Goal: Task Accomplishment & Management: Manage account settings

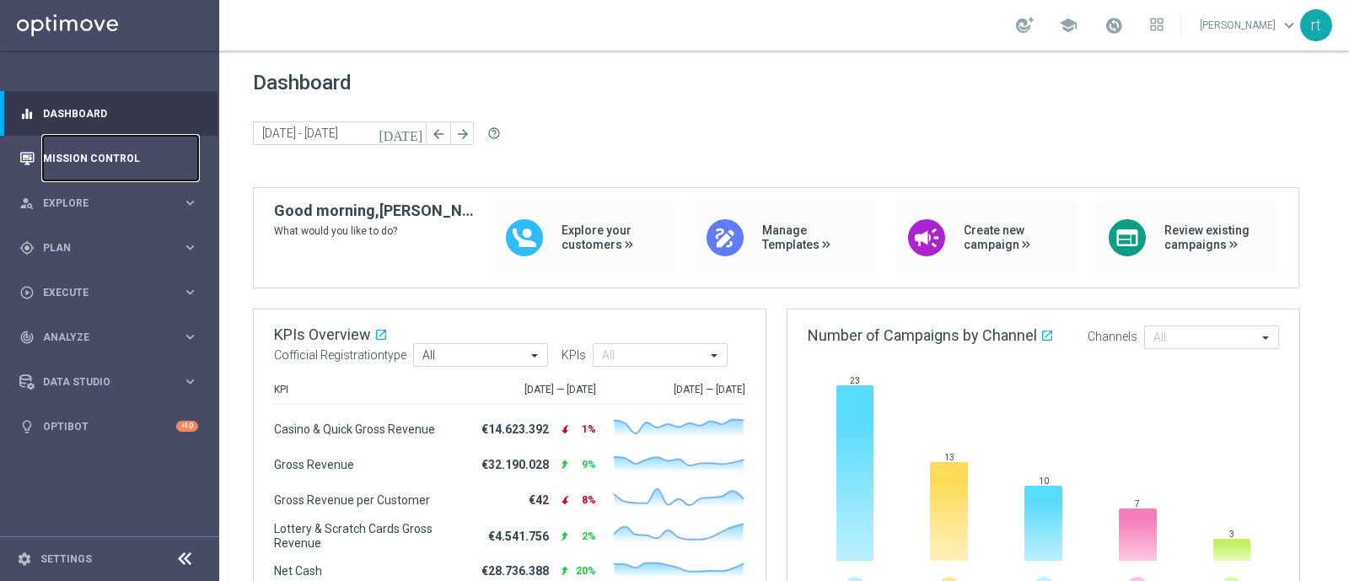
click at [117, 156] on link "Mission Control" at bounding box center [120, 158] width 155 height 45
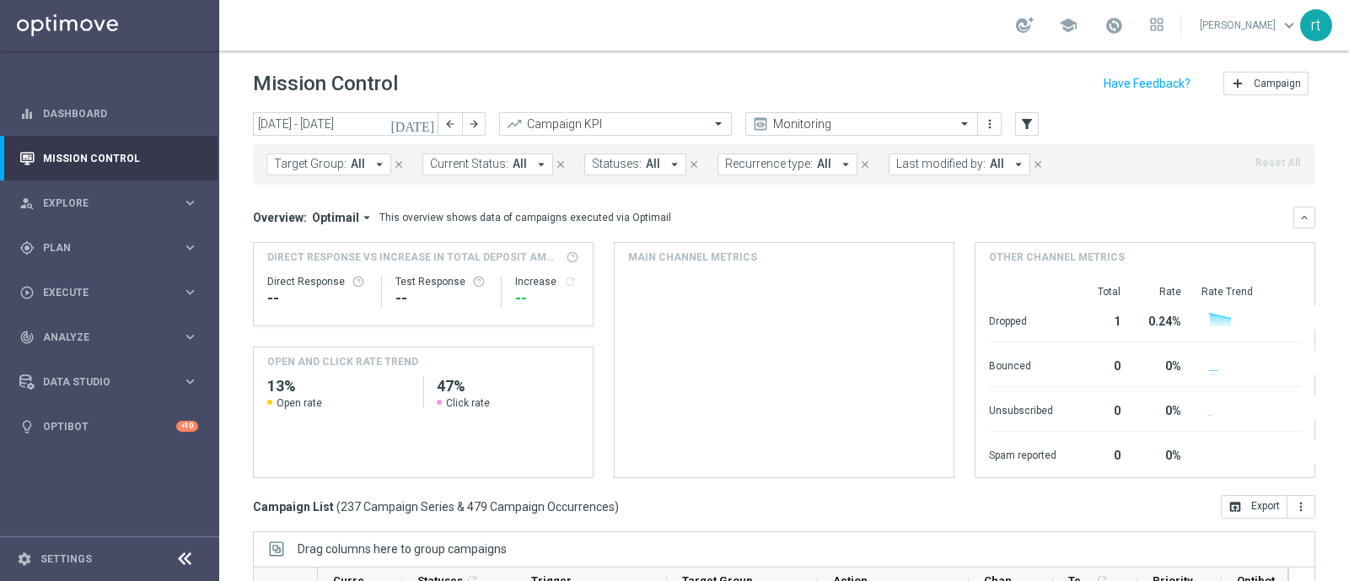
click at [533, 73] on div "Mission Control add Campaign" at bounding box center [784, 83] width 1063 height 33
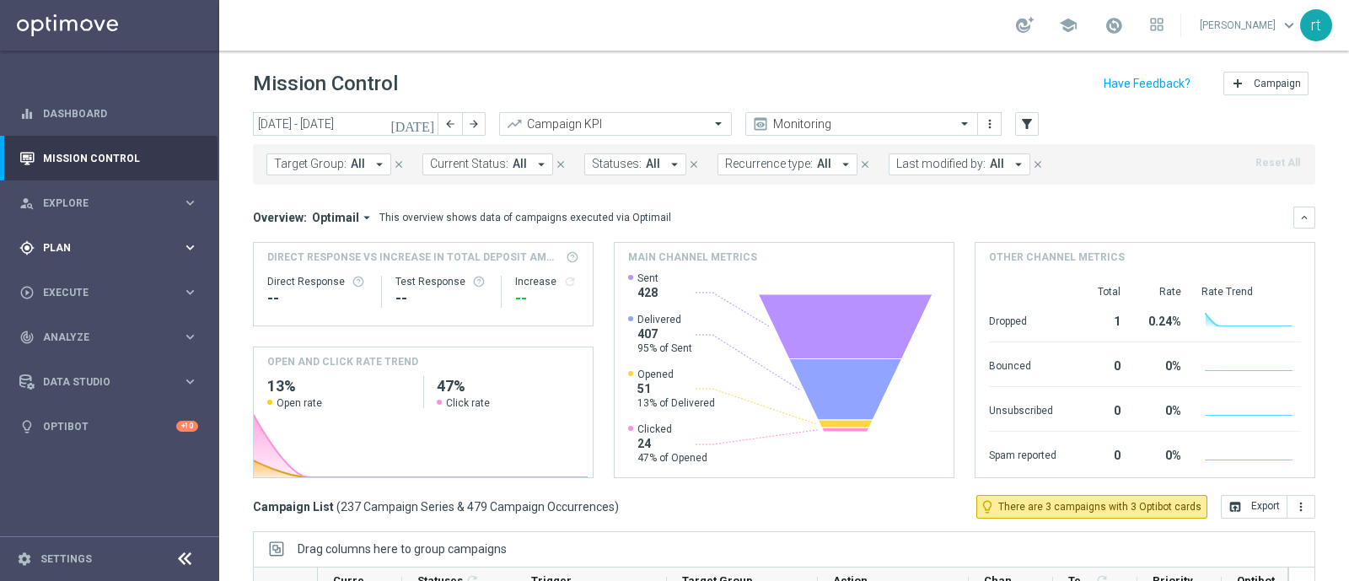
click at [67, 253] on div "gps_fixed Plan" at bounding box center [100, 247] width 163 height 15
click at [72, 284] on link "Target Groups" at bounding box center [110, 282] width 132 height 13
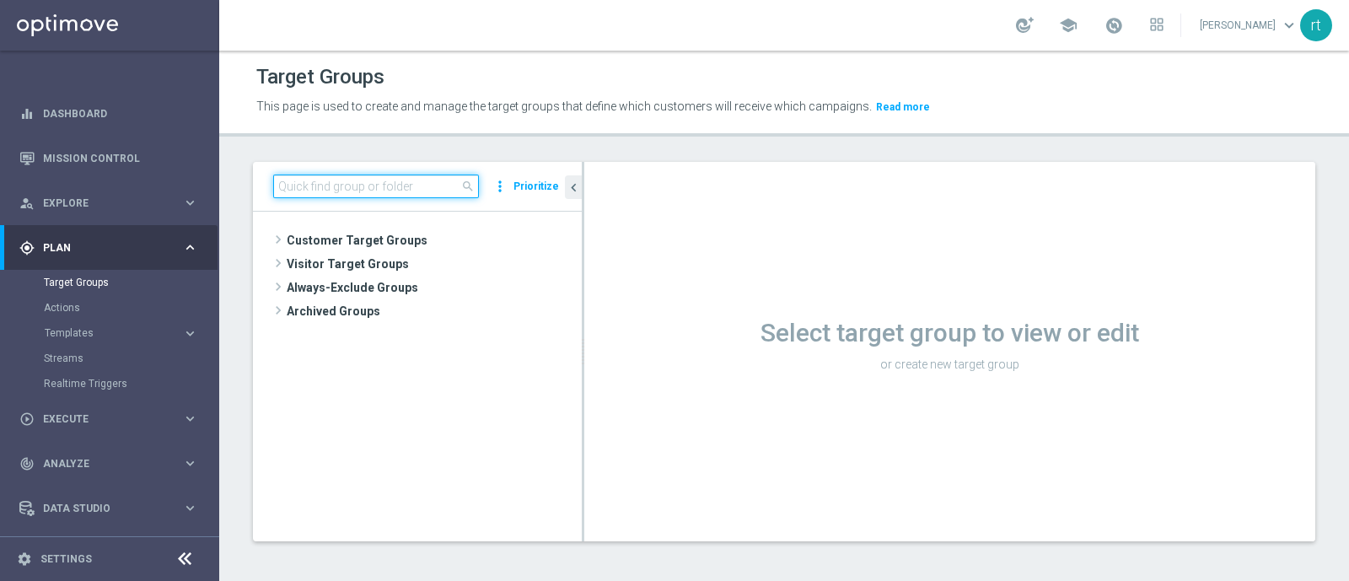
click at [376, 187] on input at bounding box center [376, 187] width 206 height 24
paste input "CONTA DEM/Marginalità NEGATIVA >40"
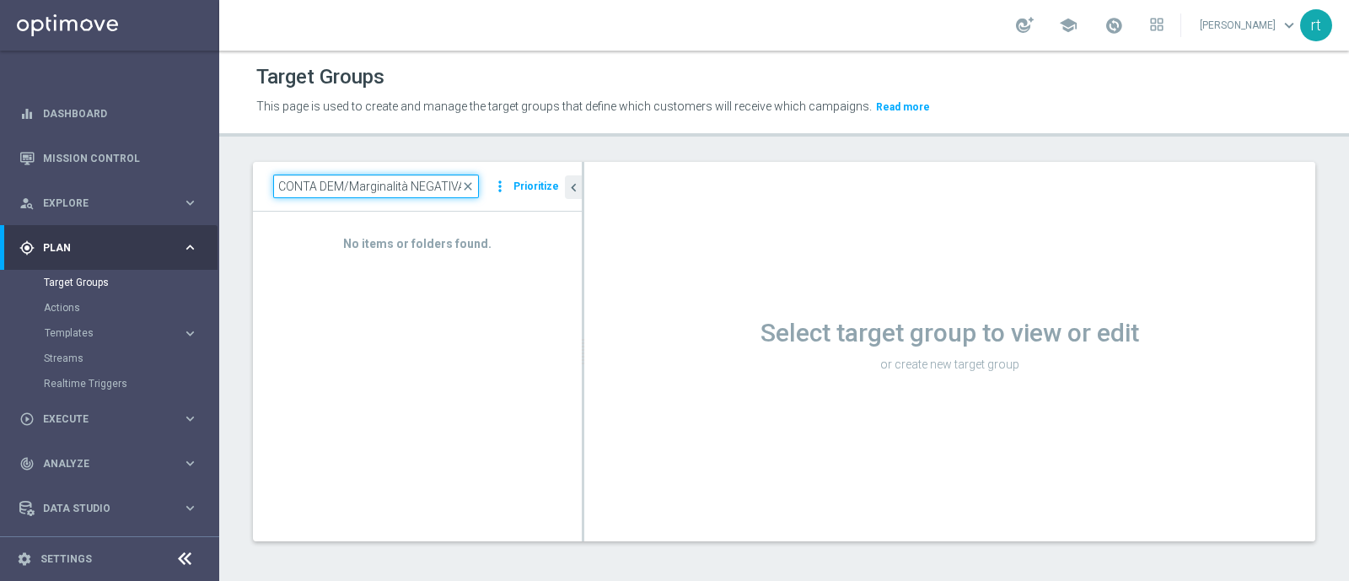
type input "CONTA DEM/Marginalità NEGATIVA"
click at [479, 188] on input "CONTA DEM/Marginalità NEGATIVA" at bounding box center [376, 187] width 206 height 24
drag, startPoint x: 463, startPoint y: 187, endPoint x: 174, endPoint y: 170, distance: 289.7
click at [174, 170] on main "equalizer Dashboard Mission Control" at bounding box center [674, 290] width 1349 height 581
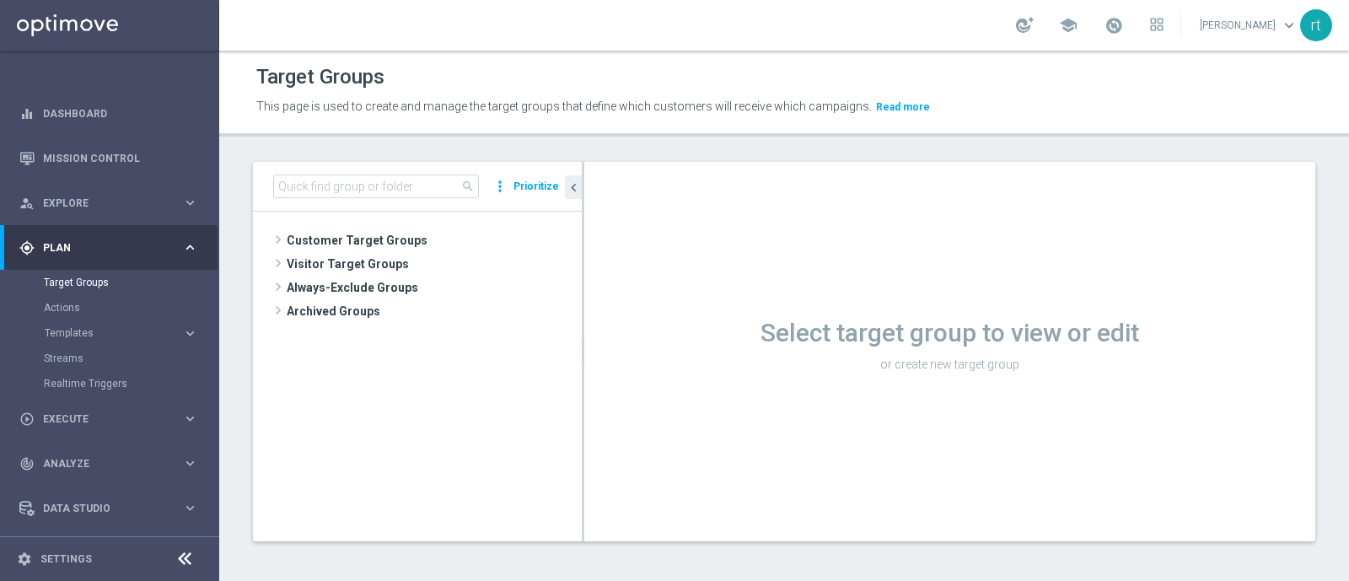
click at [379, 119] on div "This page is used to create and manage the target groups that define which cust…" at bounding box center [649, 107] width 811 height 27
click at [659, 44] on div "school roberto tucci keyboard_arrow_down rt" at bounding box center [784, 25] width 1130 height 51
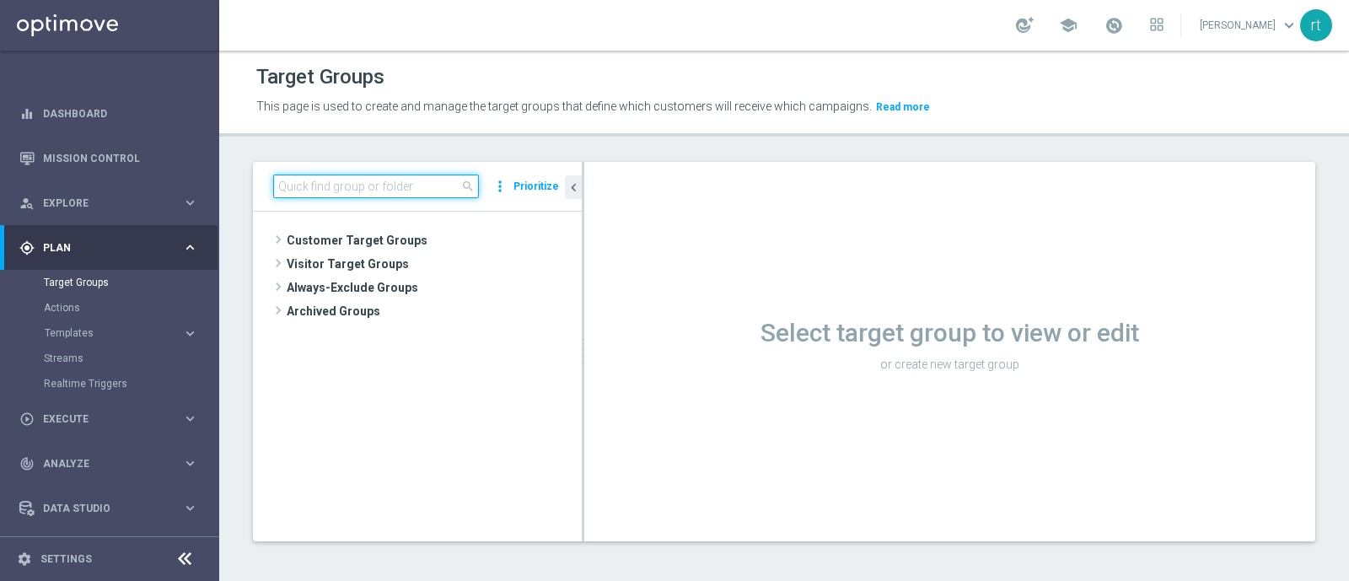
click at [360, 182] on input at bounding box center [376, 187] width 206 height 24
paste input "Active Casino+ Quick Silver (no early e risk) CONTA"
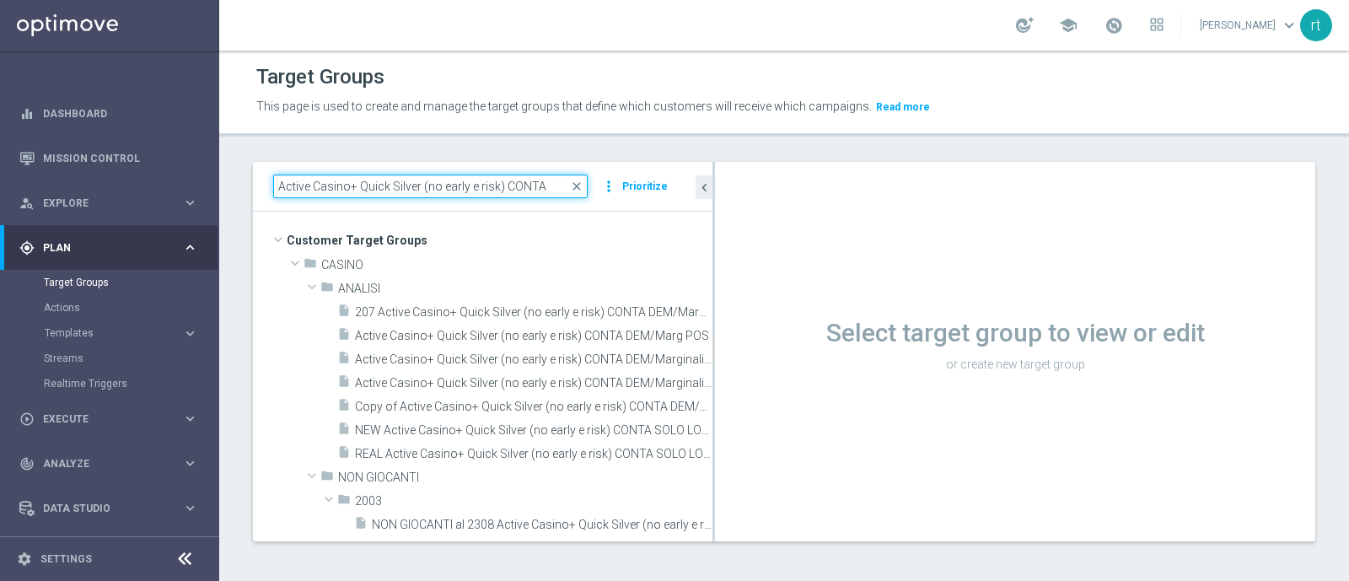
drag, startPoint x: 582, startPoint y: 345, endPoint x: 749, endPoint y: 363, distance: 167.9
click at [749, 363] on as-split "Active Casino+ Quick Silver (no early e risk) CONTA close more_vert Prioritize …" at bounding box center [784, 351] width 1063 height 379
type input "Active Casino+ Quick Silver (no early e risk) CONTA"
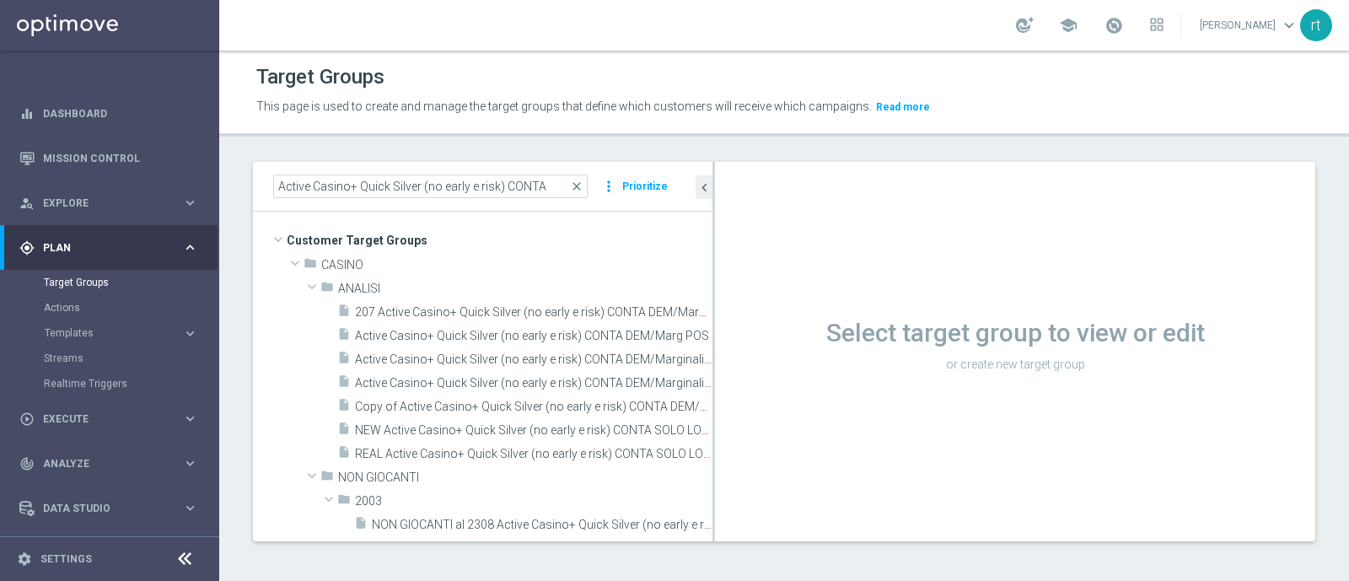
click at [715, 335] on h1 "Select target group to view or edit" at bounding box center [1015, 333] width 600 height 30
drag, startPoint x: 713, startPoint y: 335, endPoint x: 852, endPoint y: 342, distance: 139.3
click at [852, 342] on as-split "Active Casino+ Quick Silver (no early e risk) CONTA close more_vert Prioritize …" at bounding box center [784, 351] width 1063 height 379
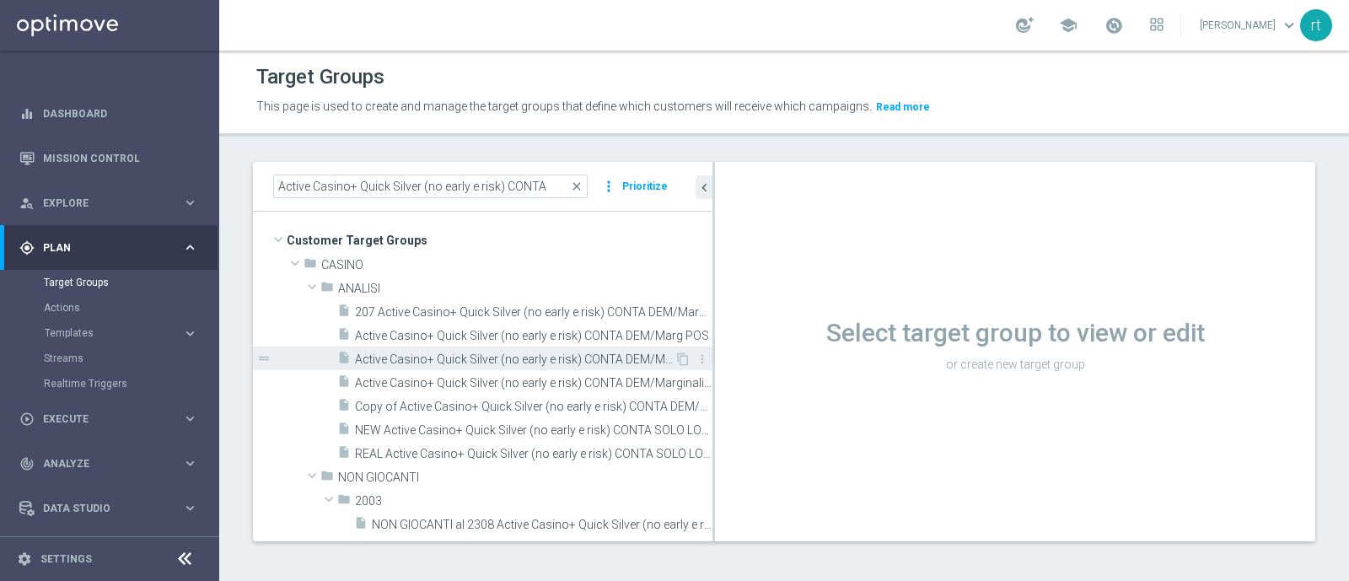
click at [542, 353] on span "Active Casino+ Quick Silver (no early e risk) CONTA DEM/Marginalità NEGATIVA <40" at bounding box center [515, 360] width 320 height 14
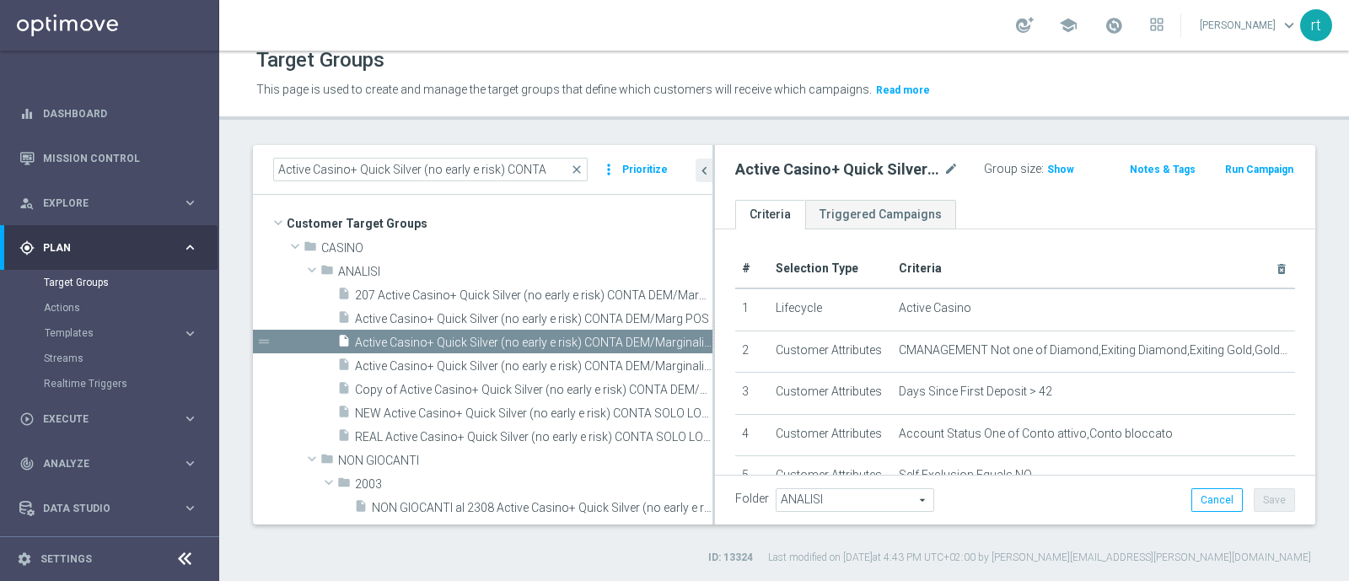
click at [953, 166] on div "Active Casino+ Quick Silver (no early e risk) CONTA DEM/Marginalità NEGATIVA <4…" at bounding box center [859, 170] width 249 height 24
click at [949, 167] on icon "mode_edit" at bounding box center [951, 169] width 15 height 20
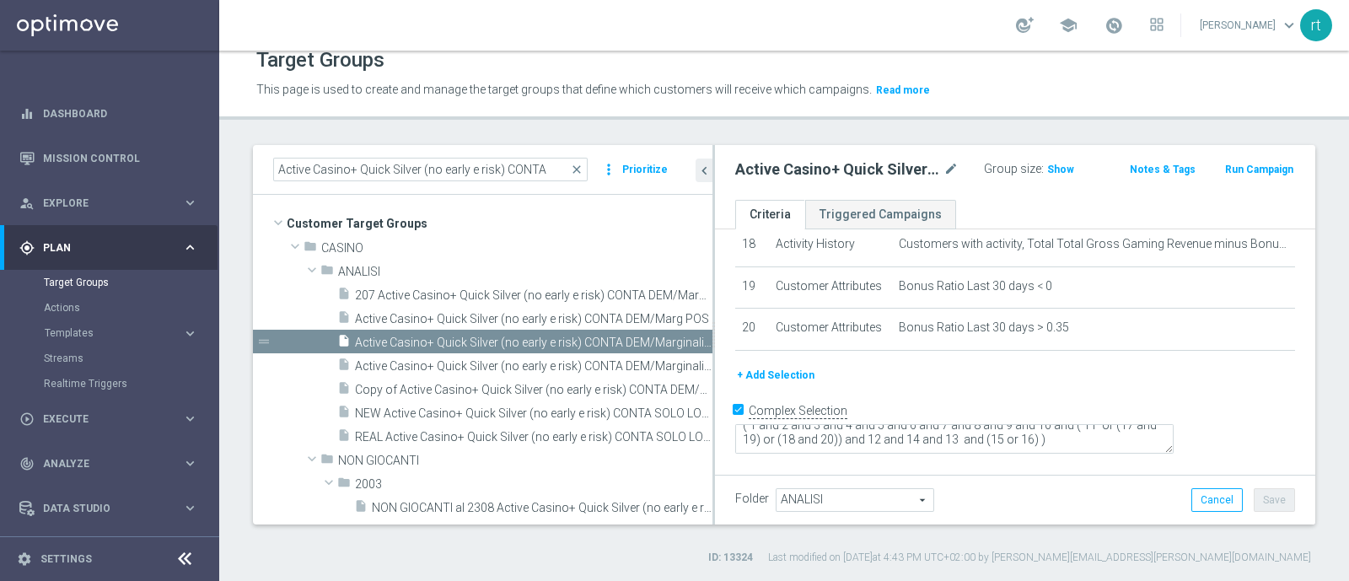
scroll to position [819, 0]
click at [562, 363] on span "Active Casino+ Quick Silver (no early e risk) CONTA DEM/Marginalità NEGATIVA >40" at bounding box center [515, 366] width 320 height 14
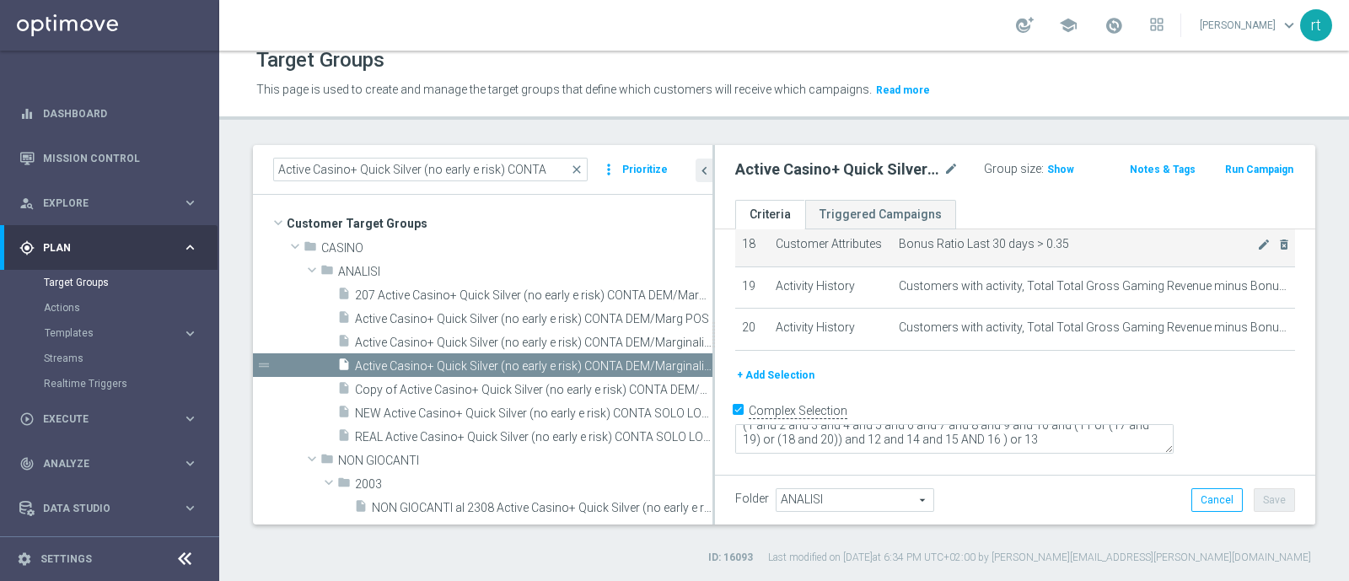
scroll to position [907, 0]
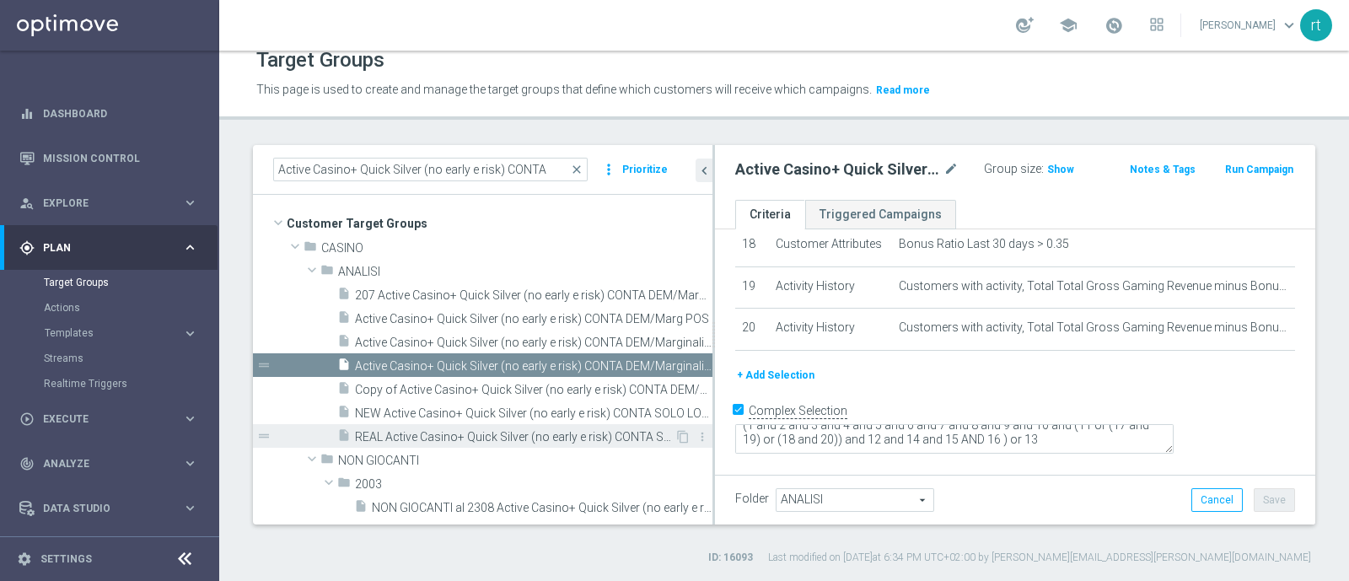
click at [461, 437] on span "REAL Active Casino+ Quick Silver (no early e risk) CONTA SOLO LOGIN" at bounding box center [515, 437] width 320 height 14
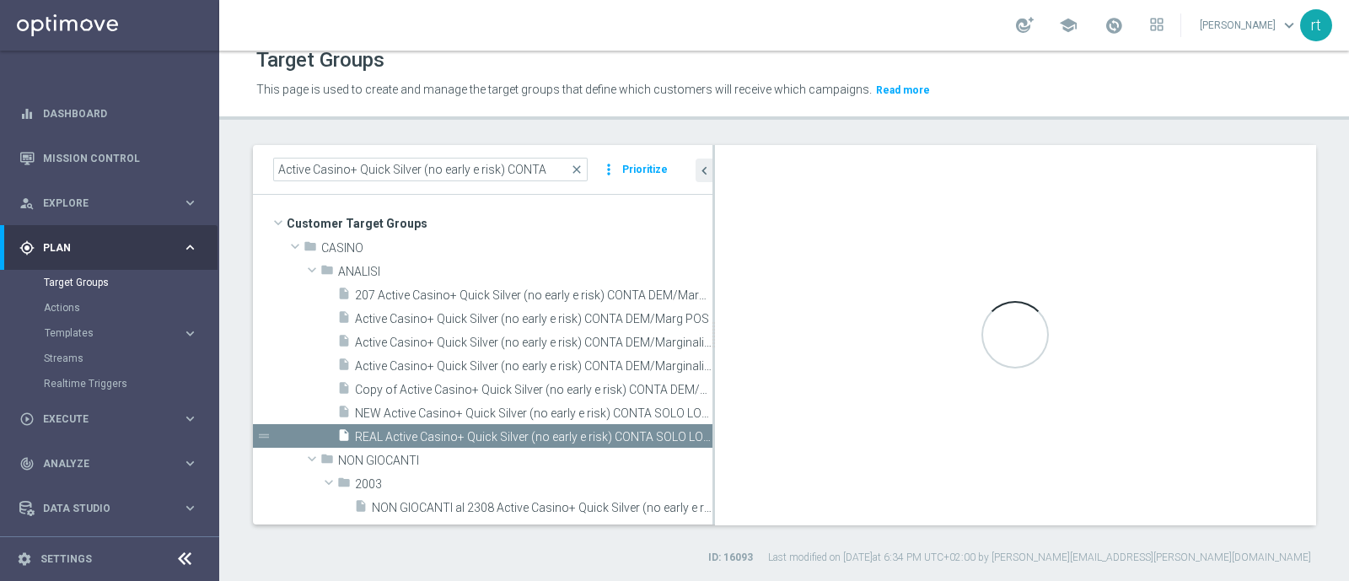
type textarea "(1 and 2 and 3 and 4 and 5 and 6 and 7 and 8 and 9 and 10 and 12 AND 13 AND 14 …"
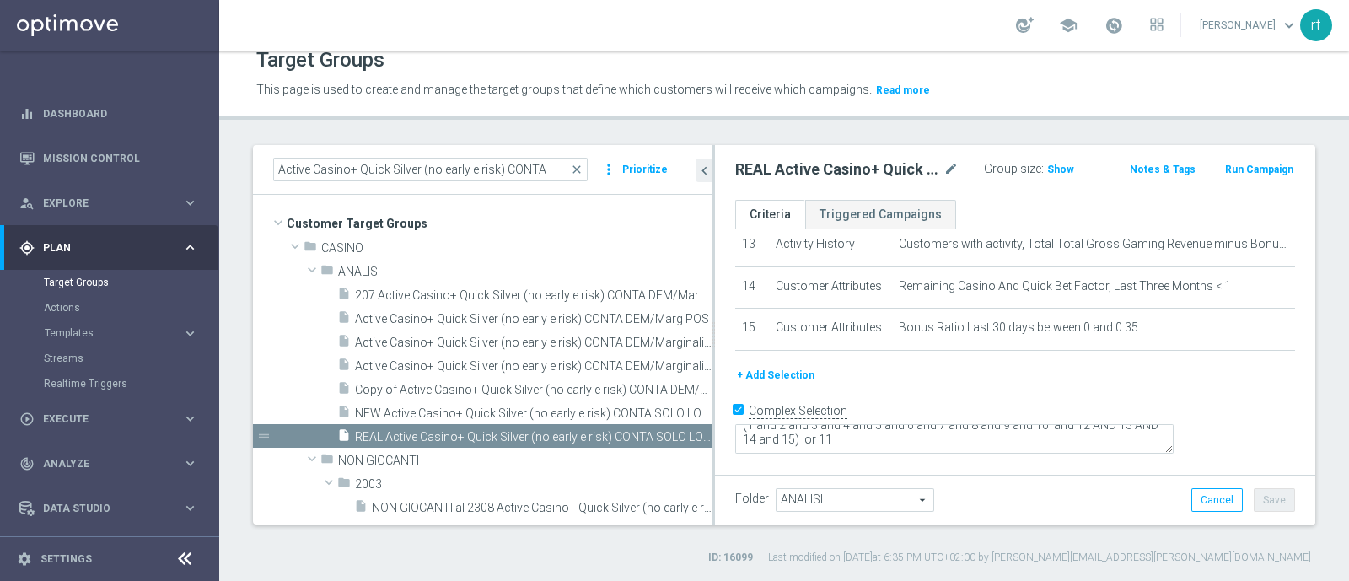
scroll to position [677, 0]
click at [743, 128] on div "Target Groups This page is used to create and manage the target groups that def…" at bounding box center [784, 316] width 1130 height 530
click at [476, 23] on div "school roberto tucci keyboard_arrow_down rt" at bounding box center [784, 25] width 1130 height 51
click at [572, 165] on span "close" at bounding box center [576, 169] width 13 height 13
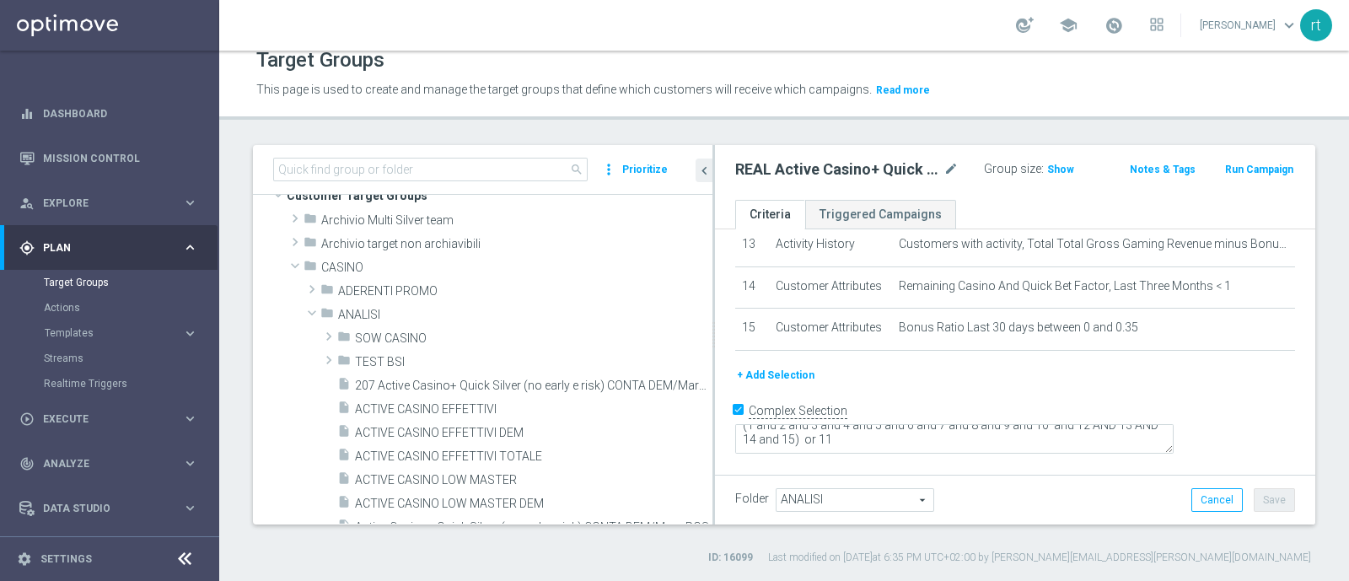
scroll to position [0, 0]
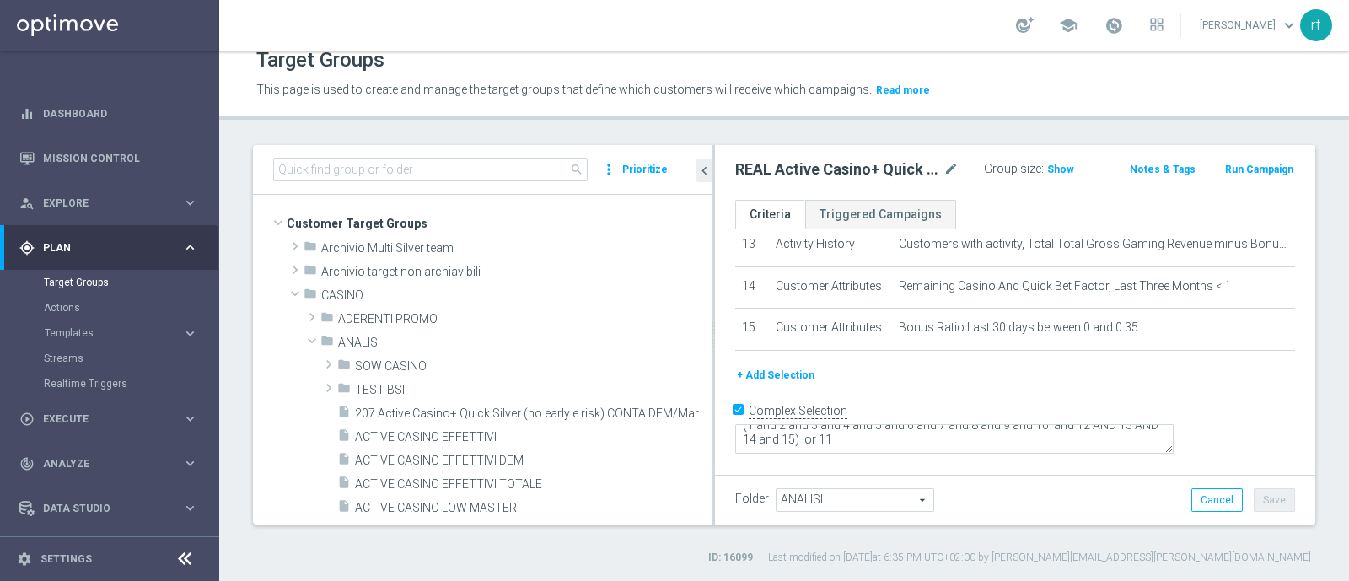
click at [476, 321] on span "ADERENTI PROMO" at bounding box center [525, 319] width 374 height 14
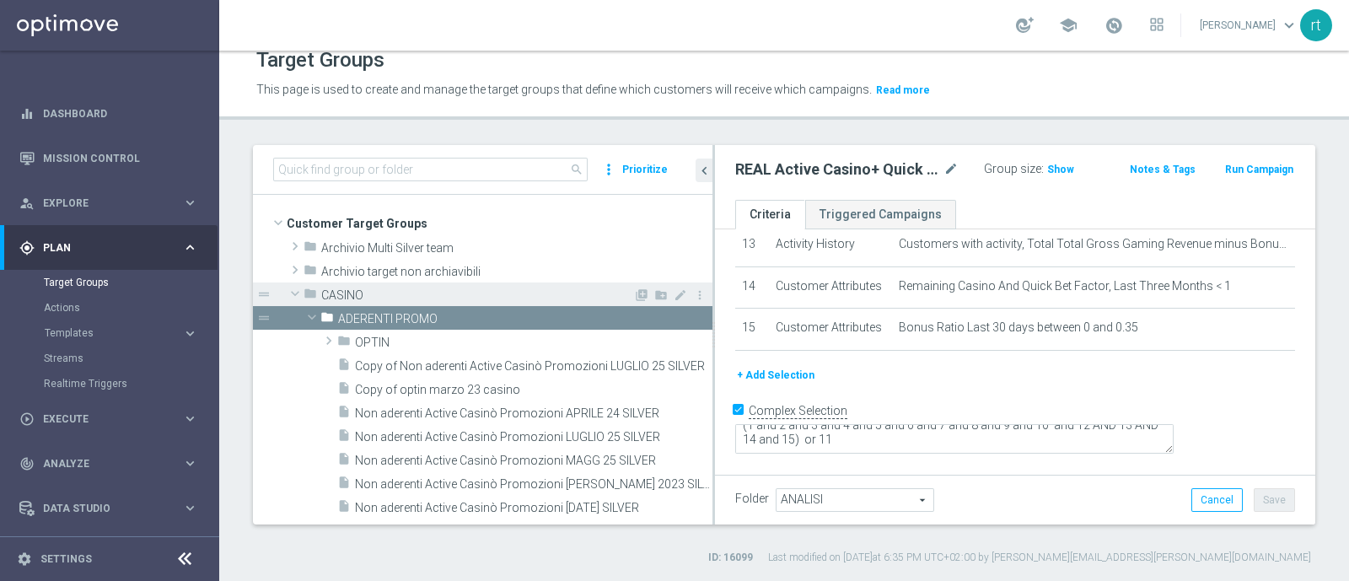
click at [375, 297] on span "CASINO" at bounding box center [477, 295] width 312 height 14
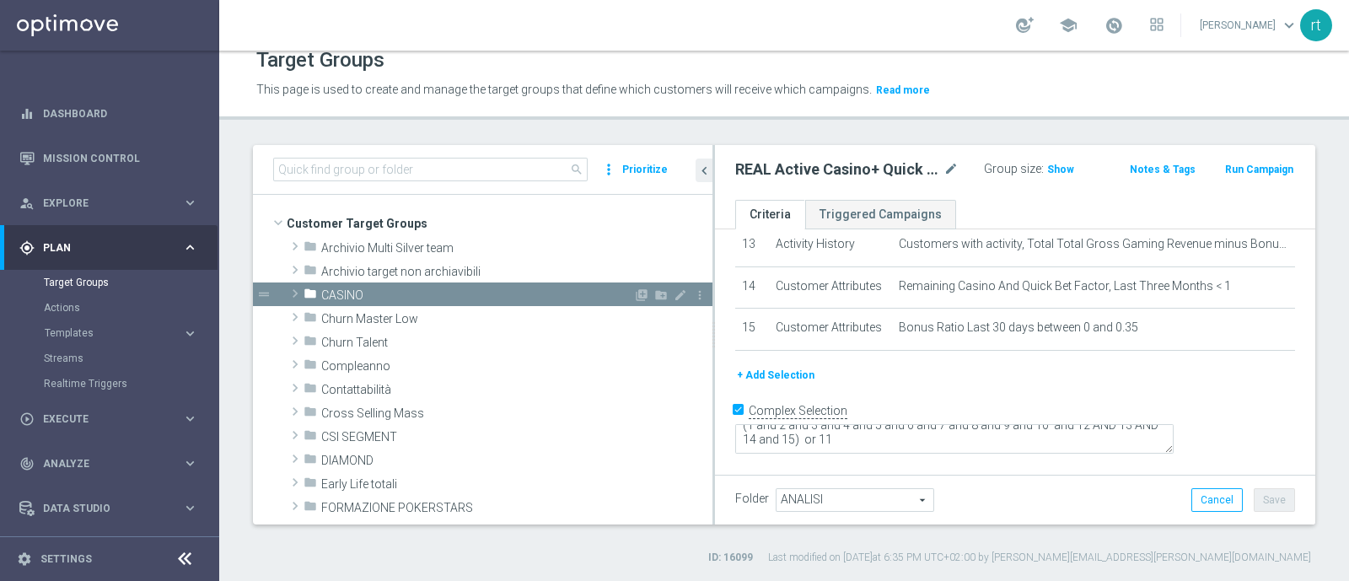
click at [384, 299] on span "CASINO" at bounding box center [477, 295] width 312 height 14
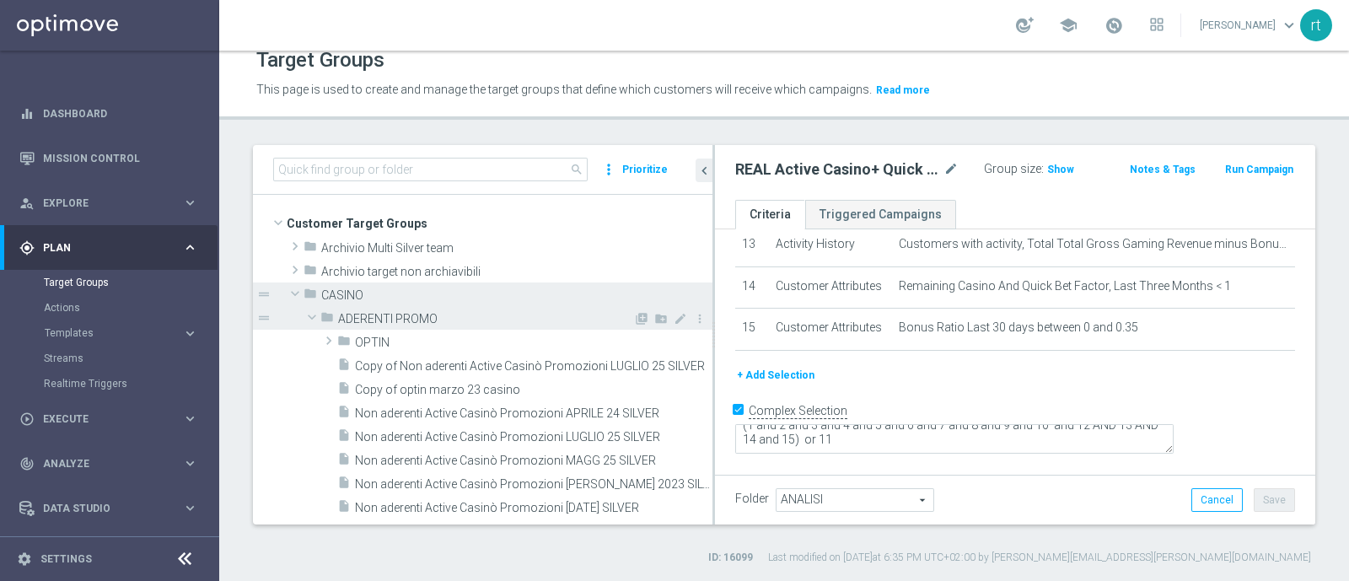
click at [401, 321] on span "ADERENTI PROMO" at bounding box center [485, 319] width 295 height 14
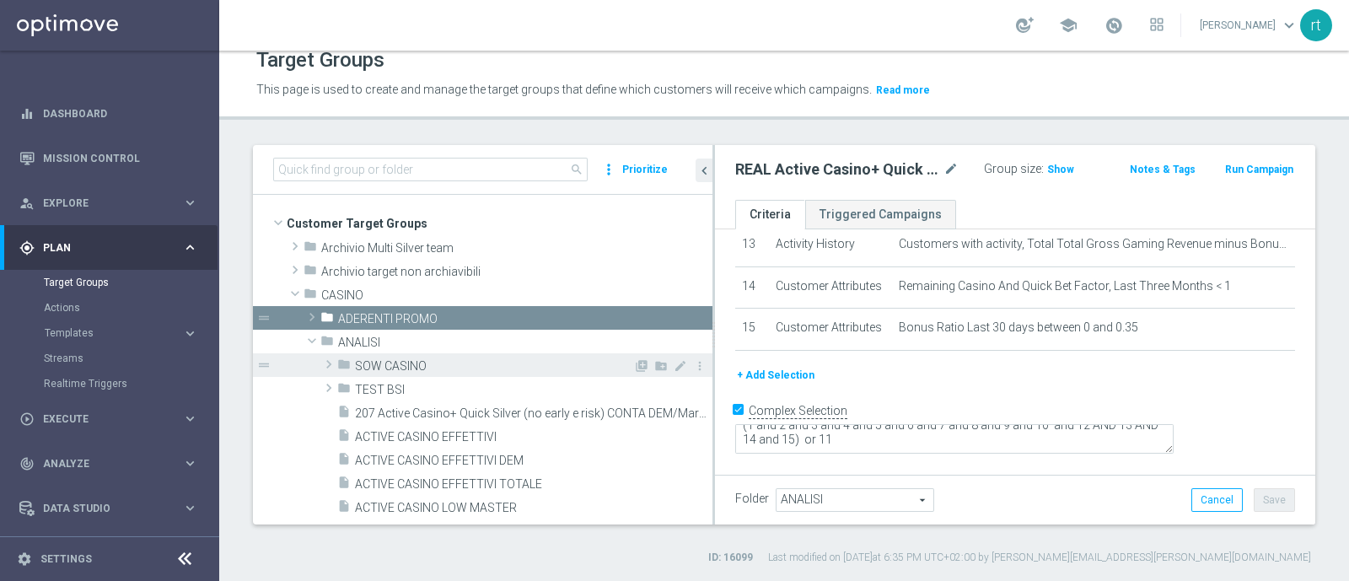
scroll to position [106, 0]
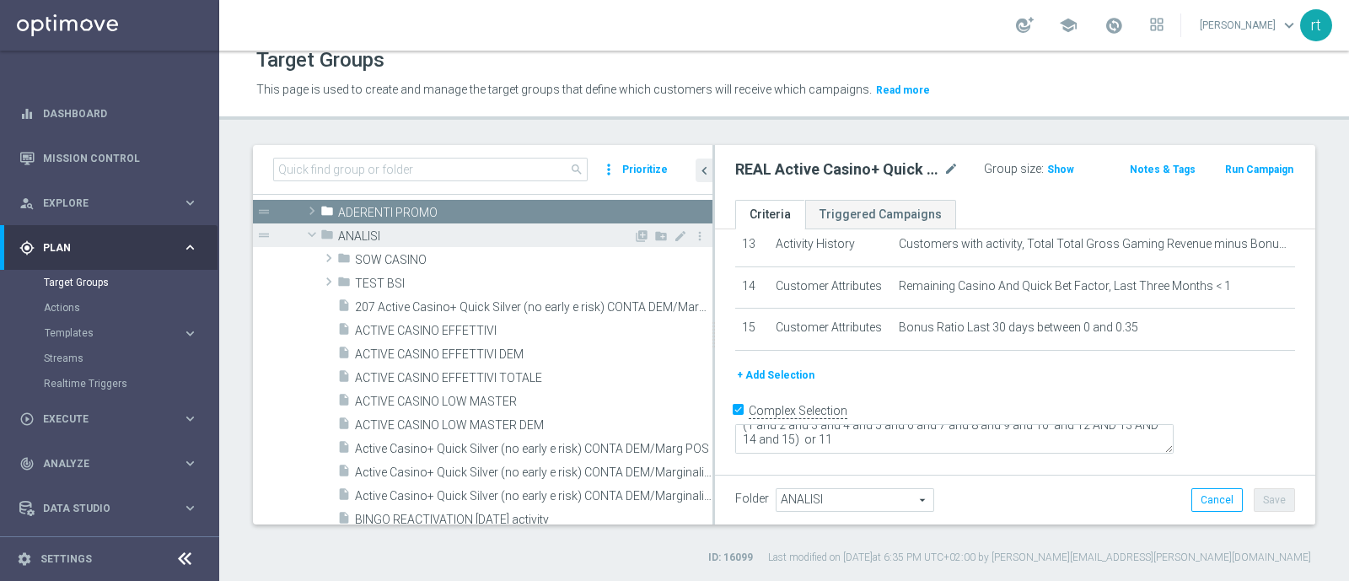
click at [406, 234] on span "ANALISI" at bounding box center [485, 236] width 295 height 14
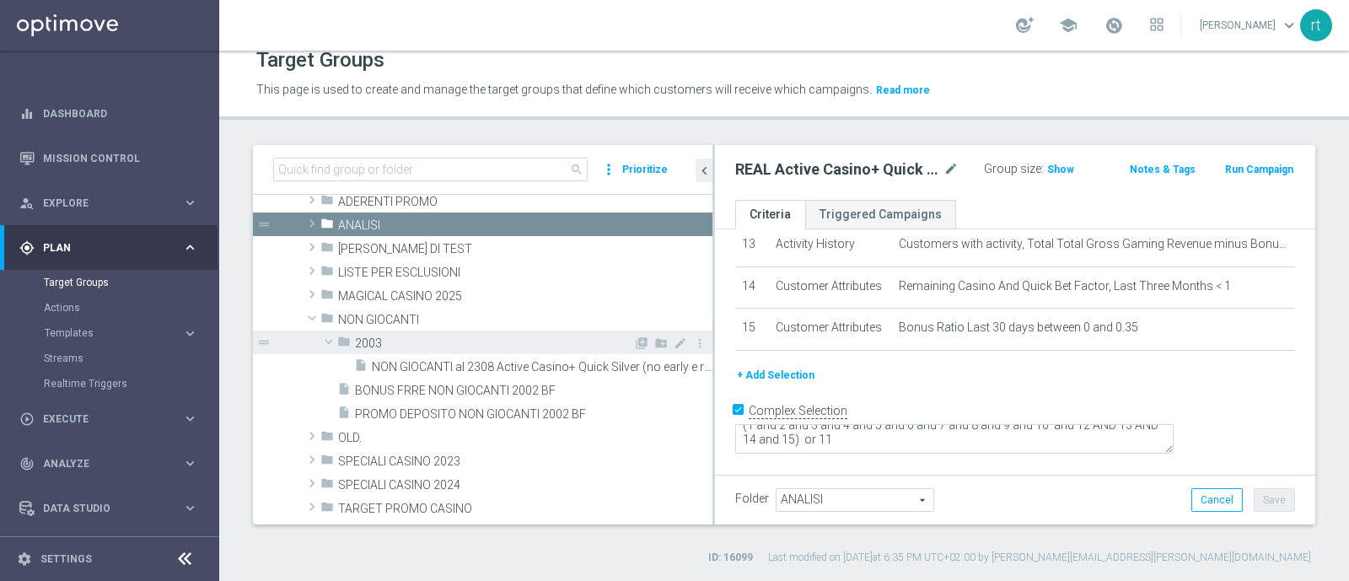
scroll to position [159, 0]
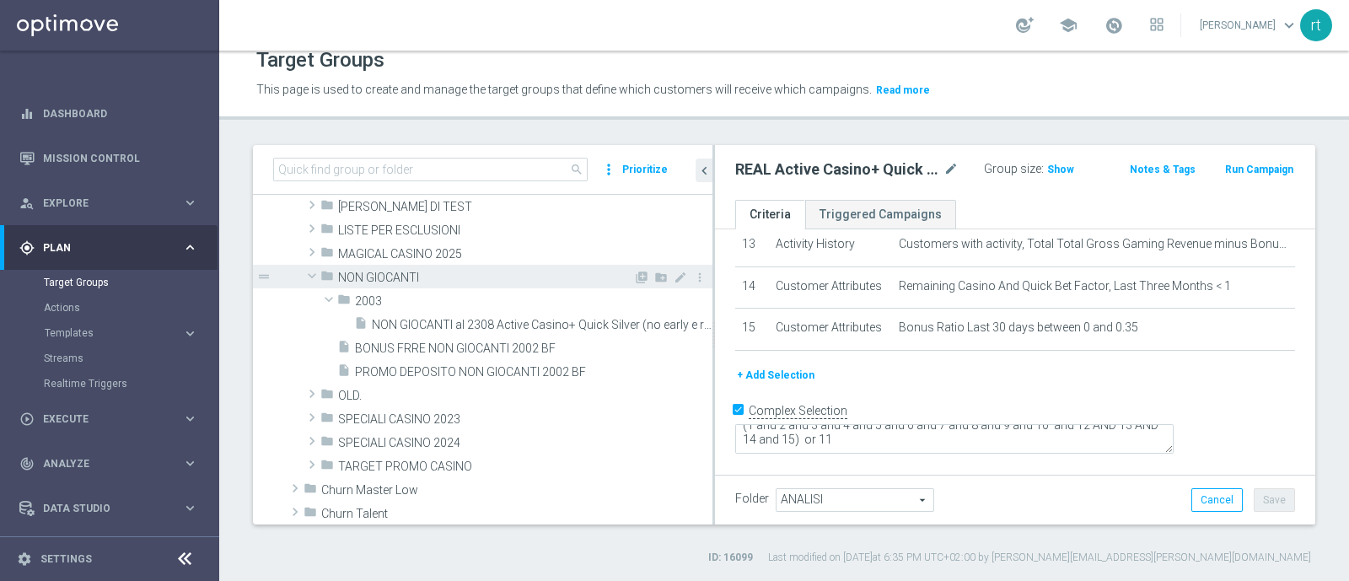
click at [411, 280] on span "NON GIOCANTI" at bounding box center [485, 278] width 295 height 14
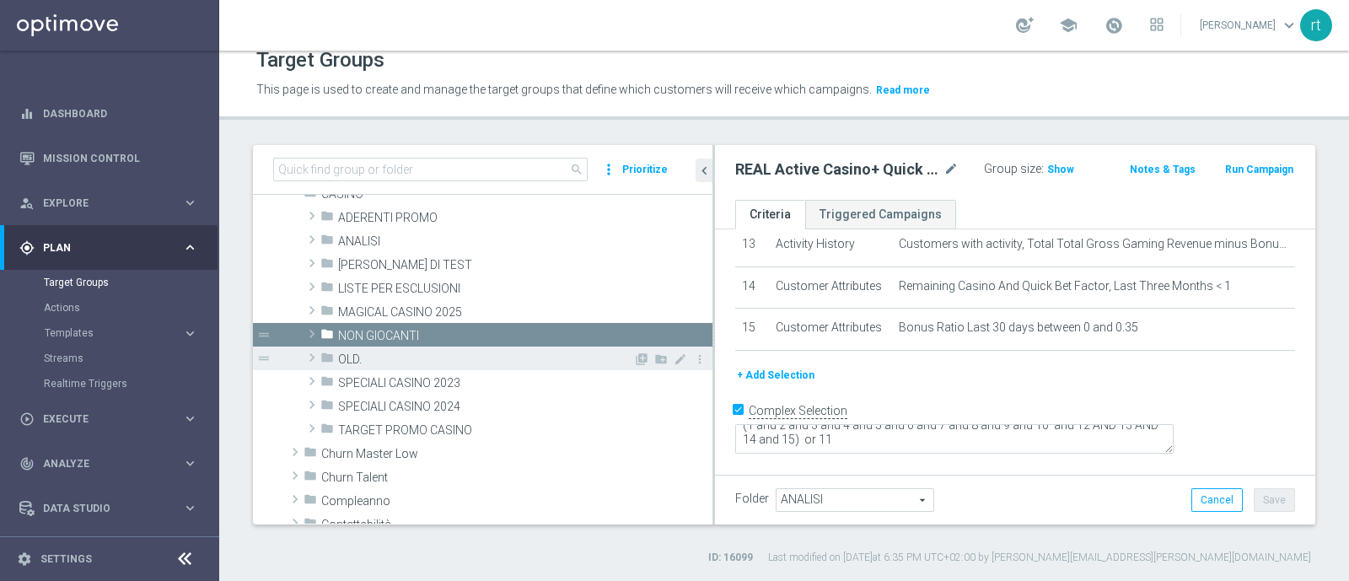
scroll to position [102, 0]
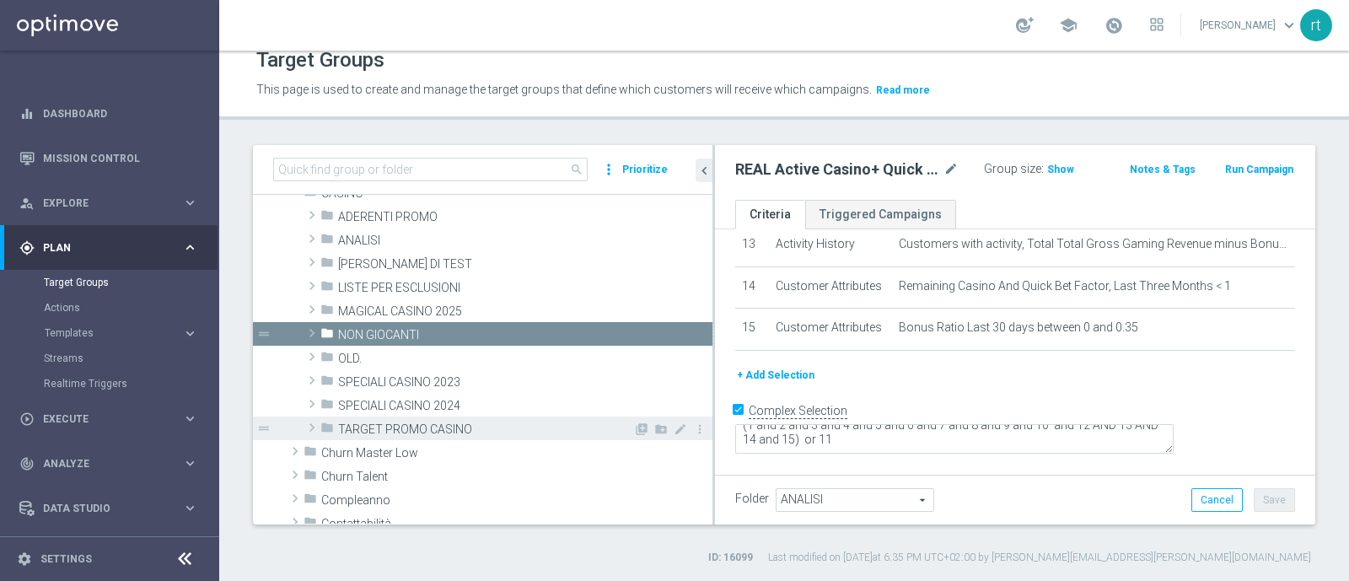
click at [388, 418] on div "folder TARGET PROMO CASINO" at bounding box center [476, 429] width 313 height 24
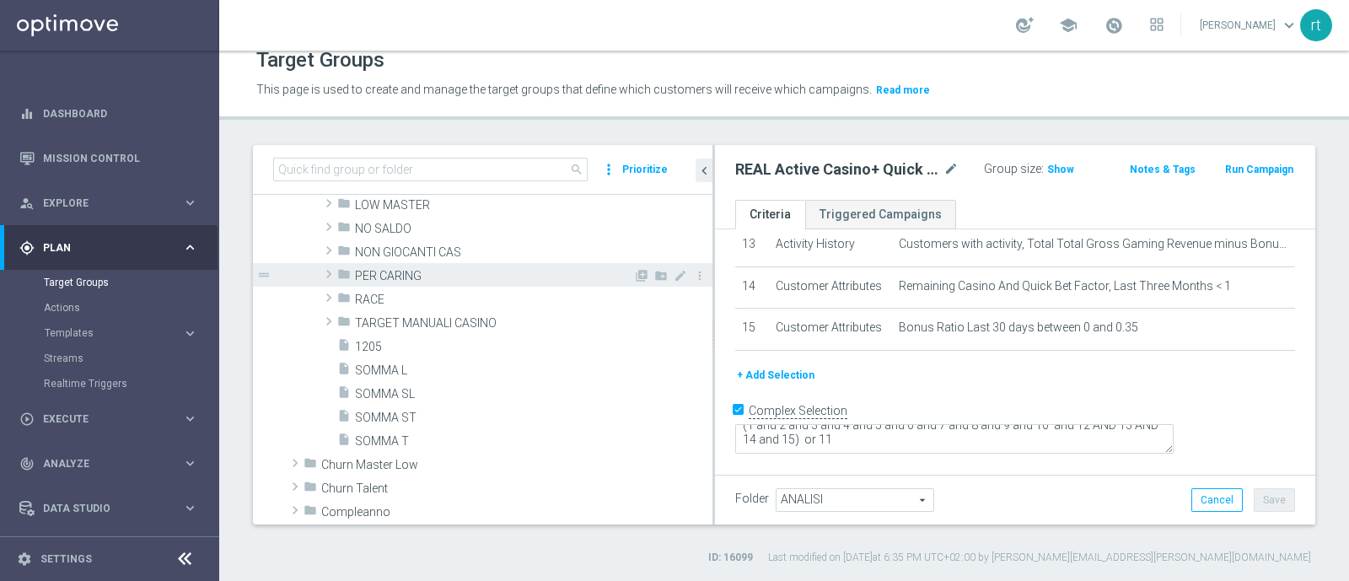
scroll to position [312, 0]
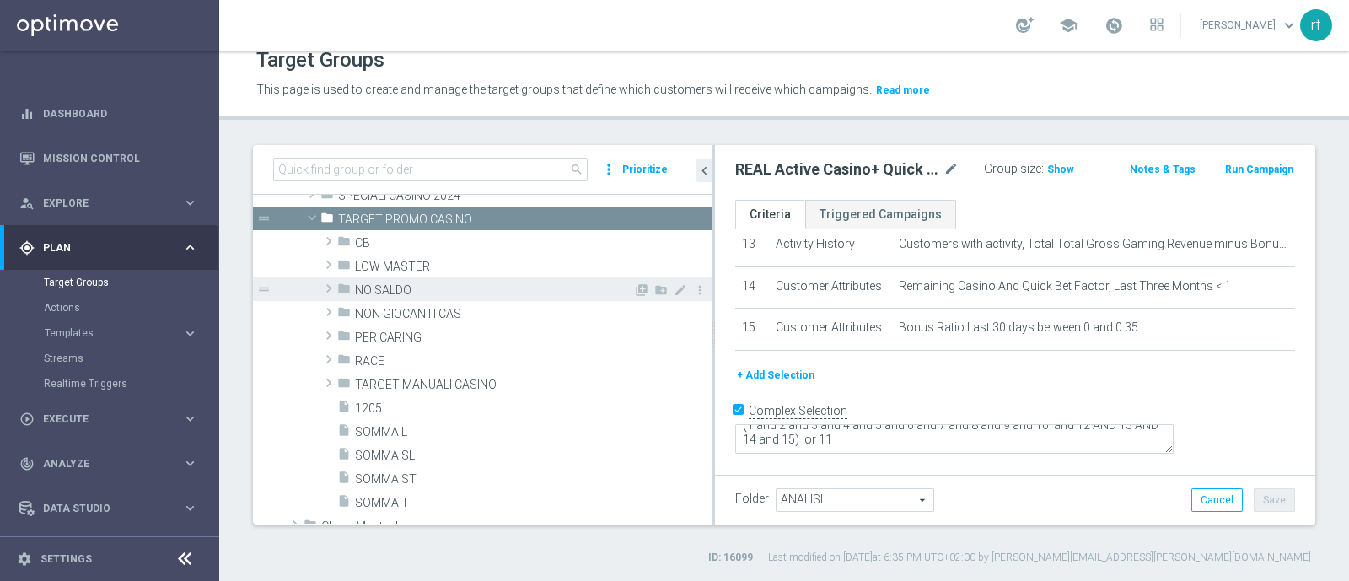
click at [396, 283] on span "NO SALDO" at bounding box center [494, 290] width 278 height 14
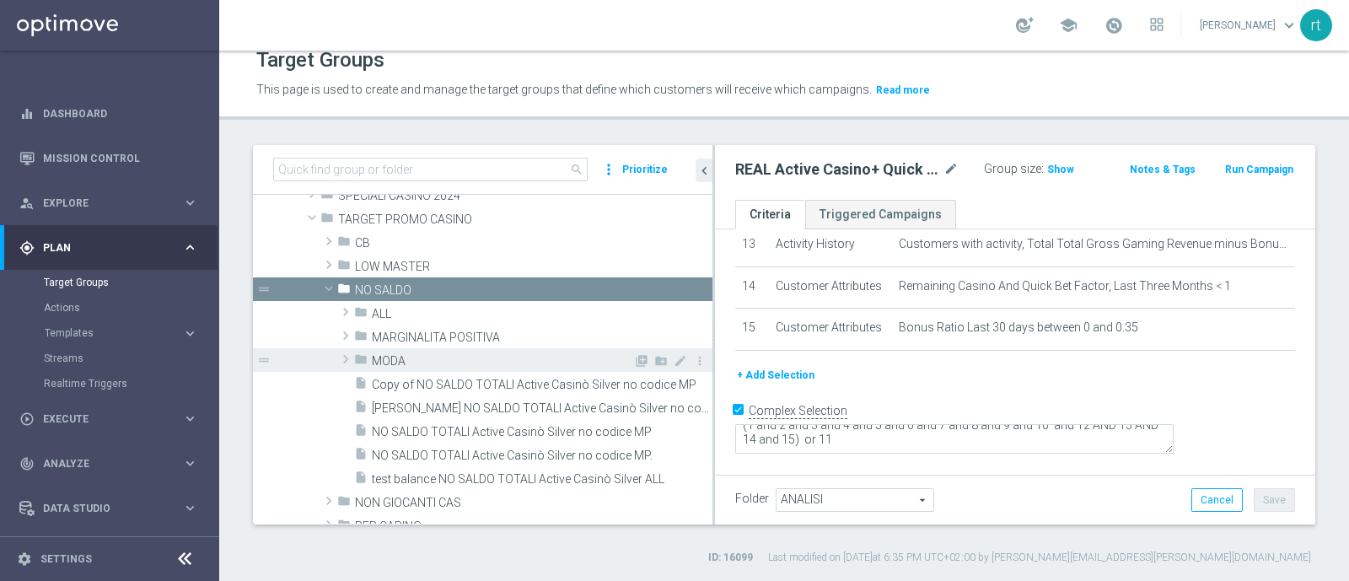
click at [415, 356] on span "MODA" at bounding box center [502, 361] width 261 height 14
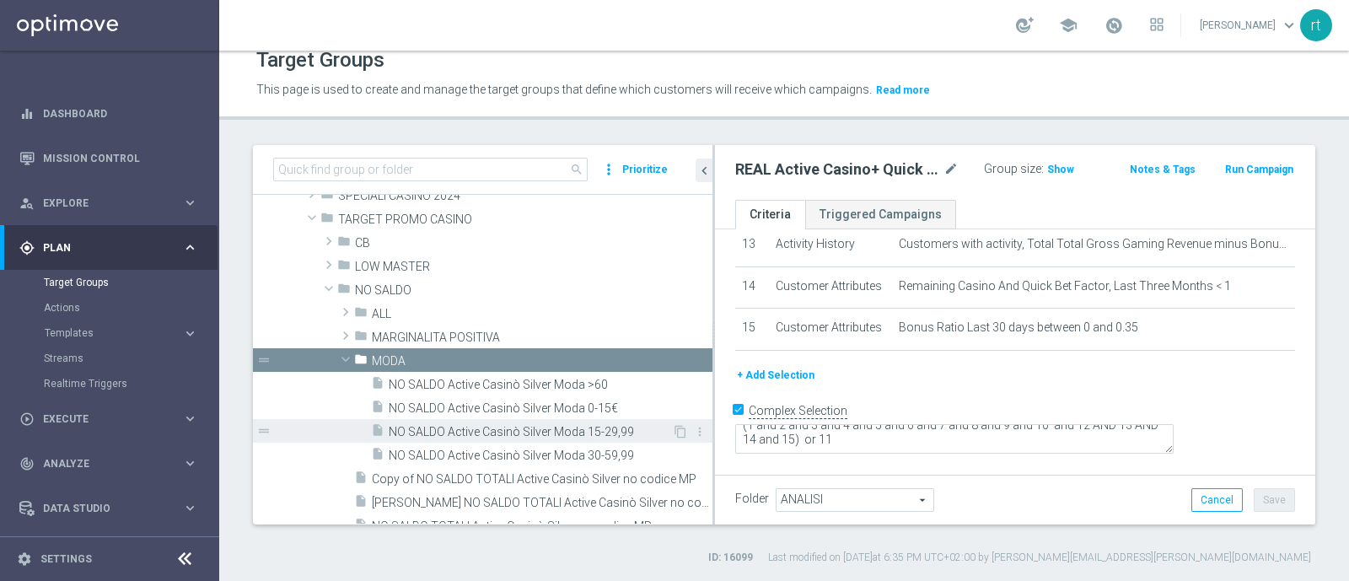
scroll to position [353, 0]
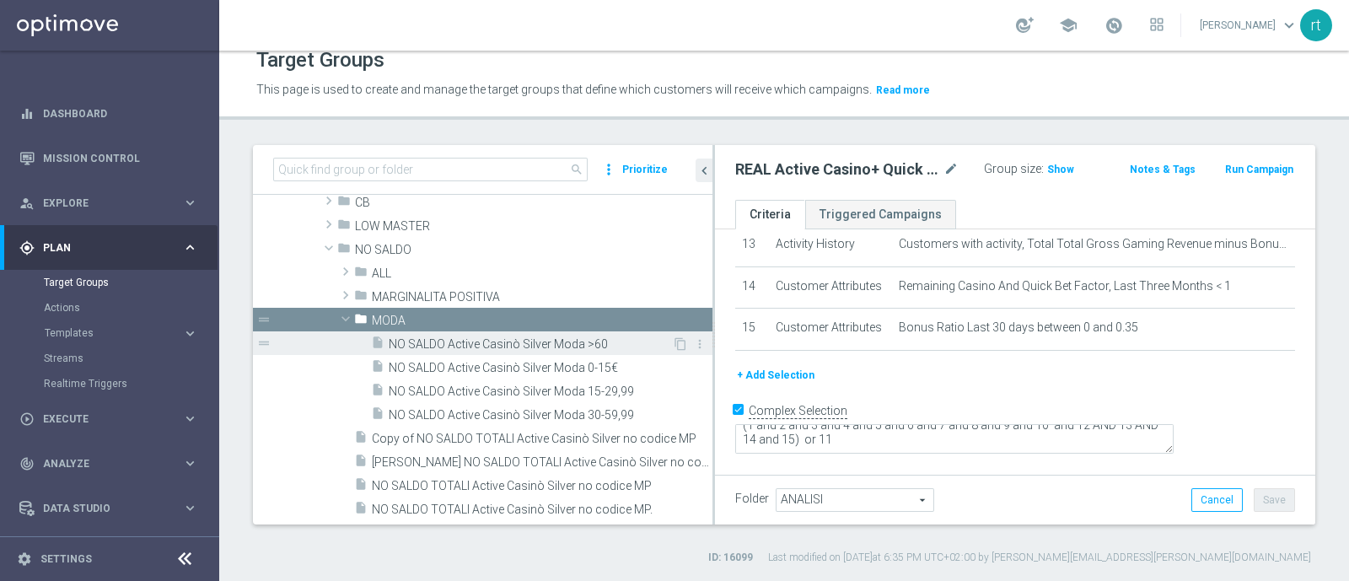
click at [525, 349] on span "NO SALDO Active Casinò Silver Moda >60" at bounding box center [530, 344] width 283 height 14
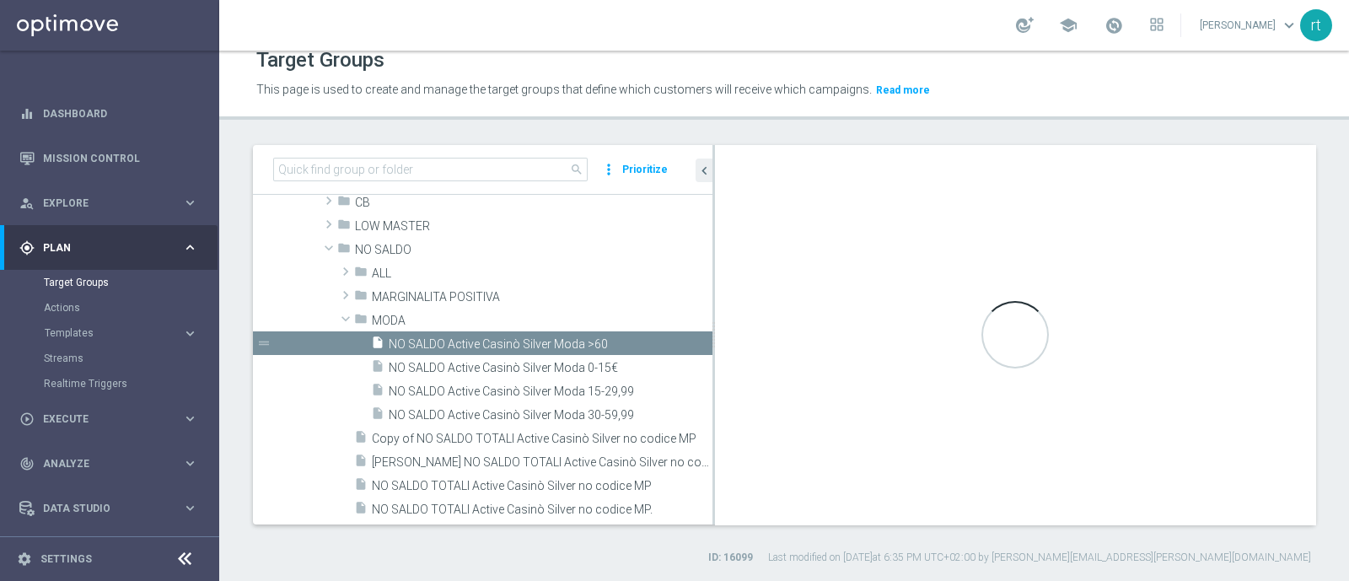
type textarea "(1 and 2 and 3 and 4 and 5 and 6 and 7 and 8 and 9 and 10 and 11 and 12 and 13 …"
type input "MODA"
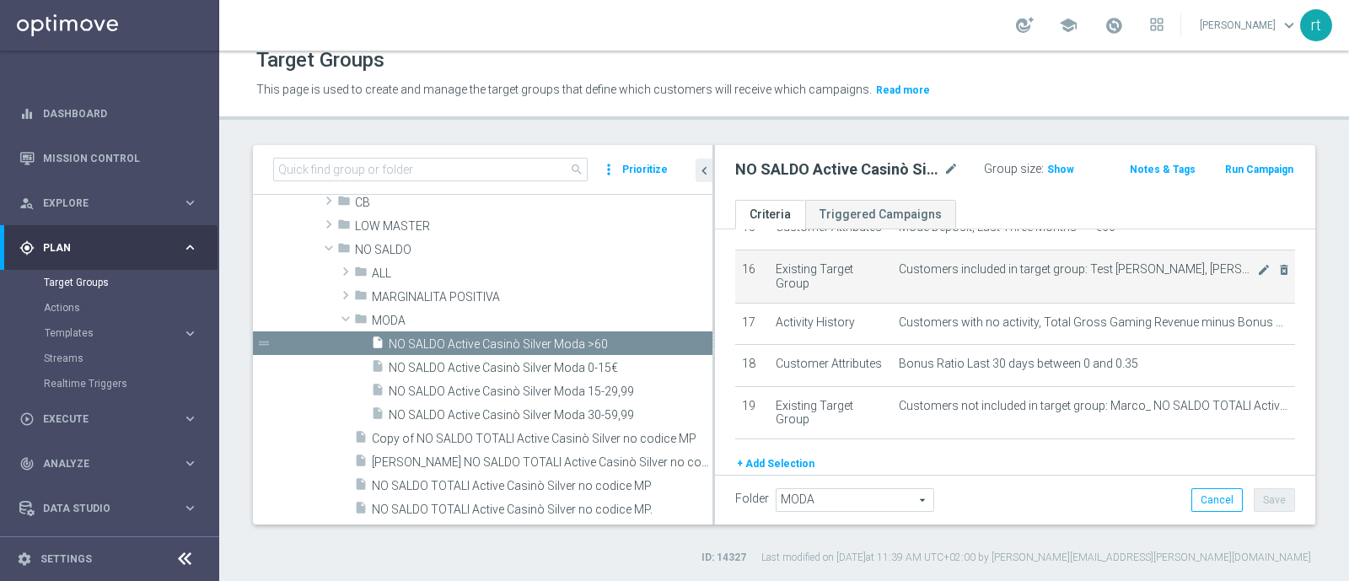
scroll to position [876, 0]
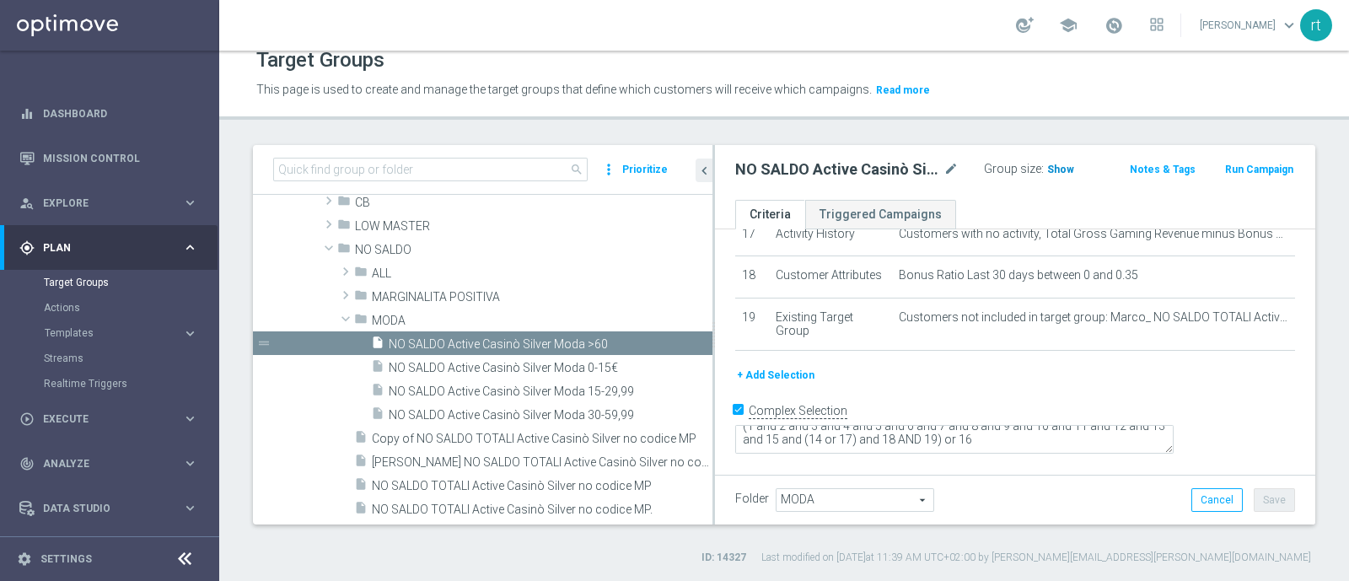
click at [1047, 167] on span "Show" at bounding box center [1060, 170] width 27 height 12
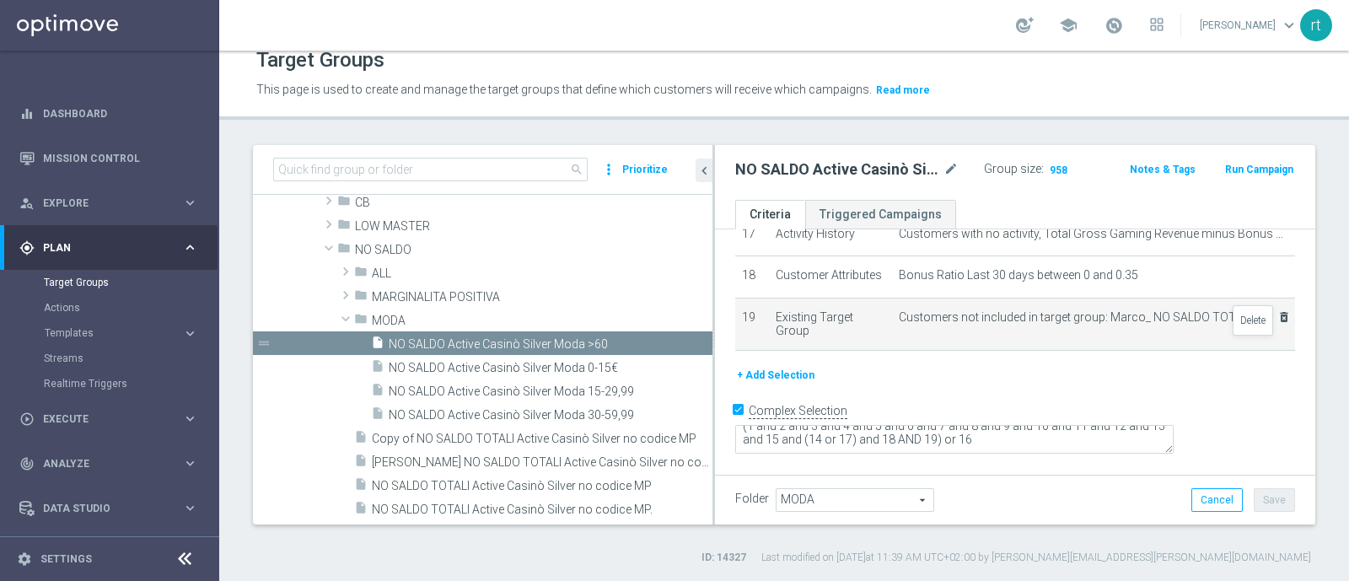
click at [1079, 324] on icon "delete_forever" at bounding box center [1284, 316] width 13 height 13
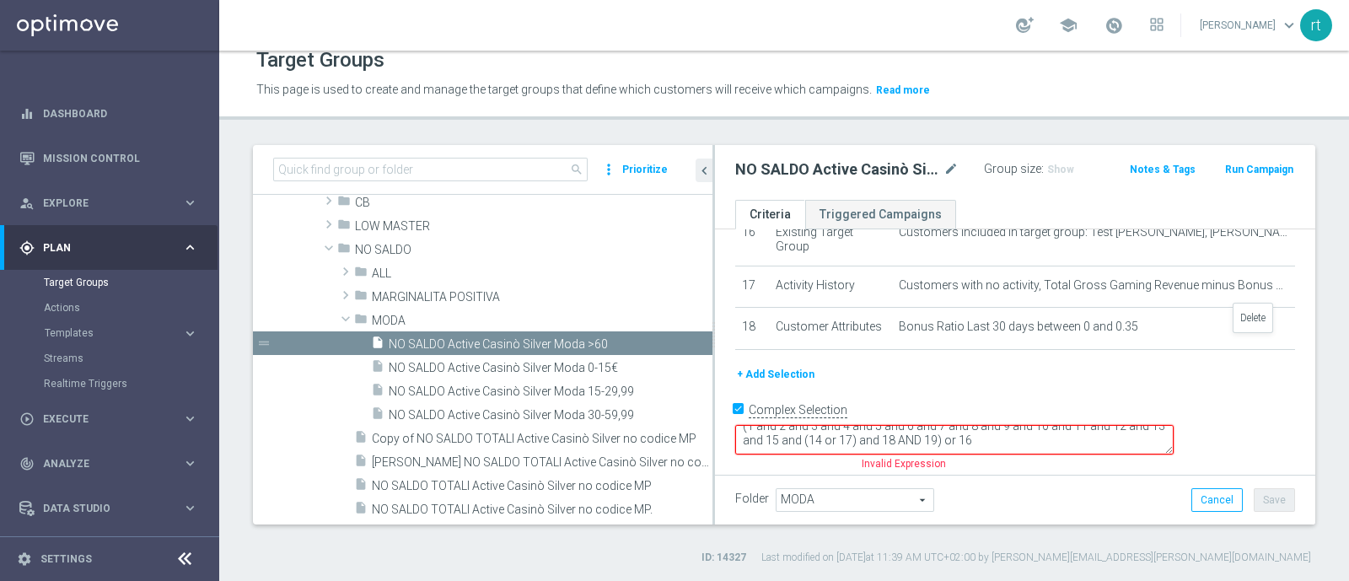
scroll to position [826, 0]
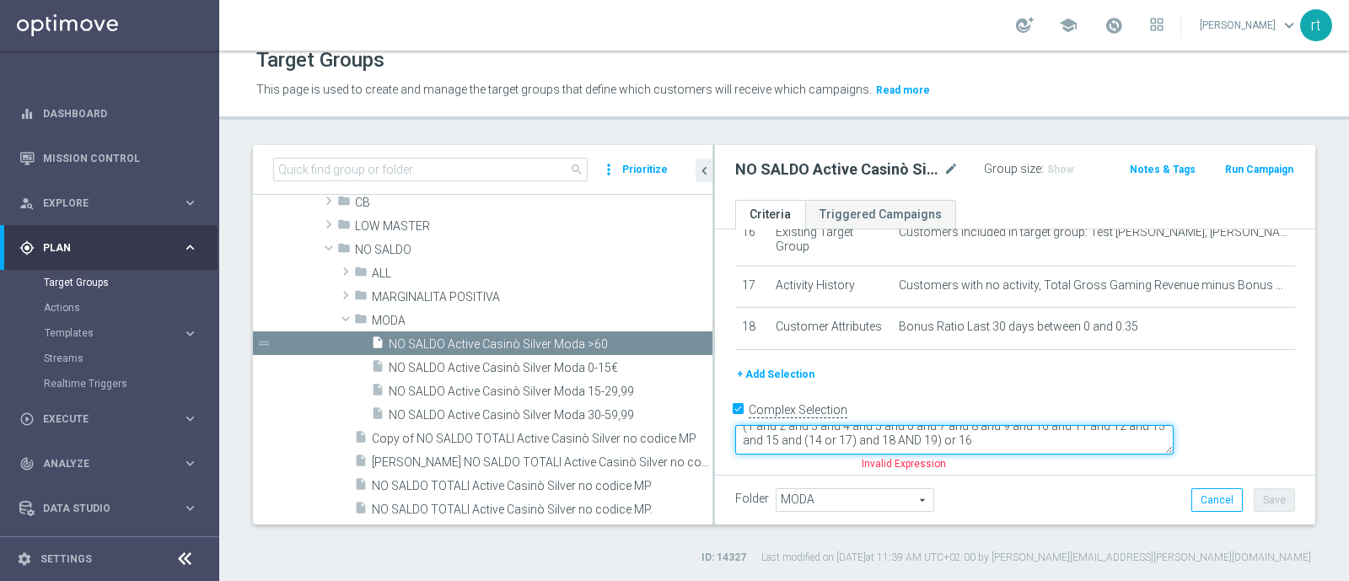
click at [1079, 434] on textarea "(1 and 2 and 3 and 4 and 5 and 6 and 7 and 8 and 9 and 10 and 11 and 12 and 13 …" at bounding box center [954, 440] width 439 height 30
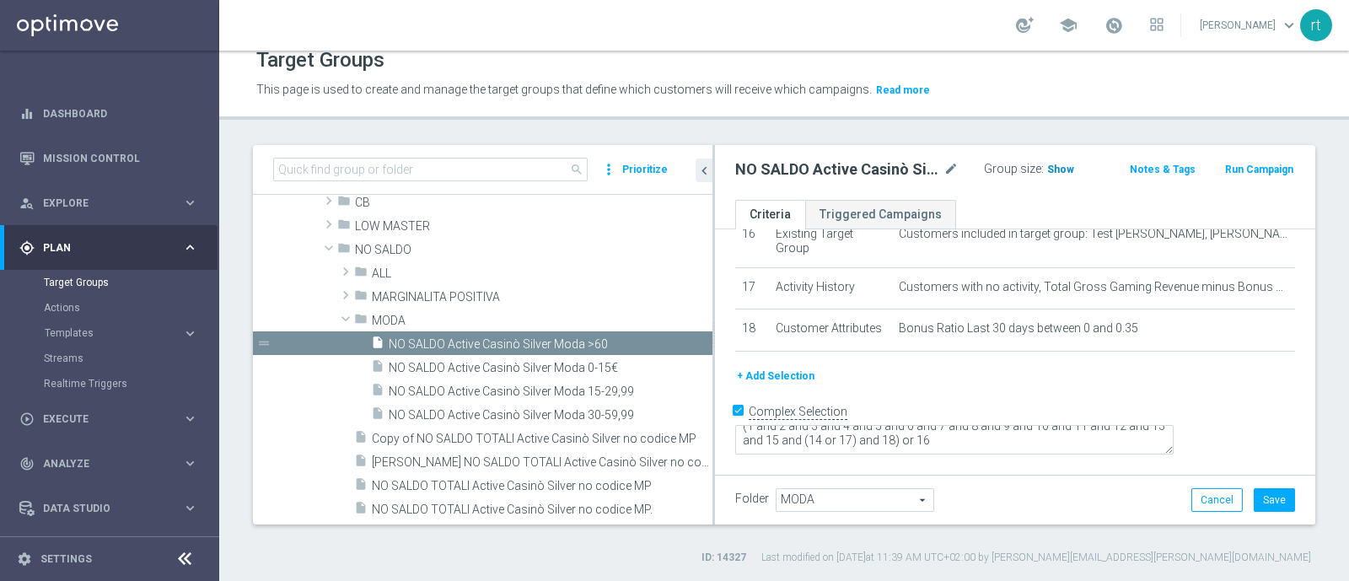
click at [1046, 160] on h3 "Show" at bounding box center [1061, 169] width 30 height 19
click at [1079, 464] on button "Save" at bounding box center [1274, 500] width 41 height 24
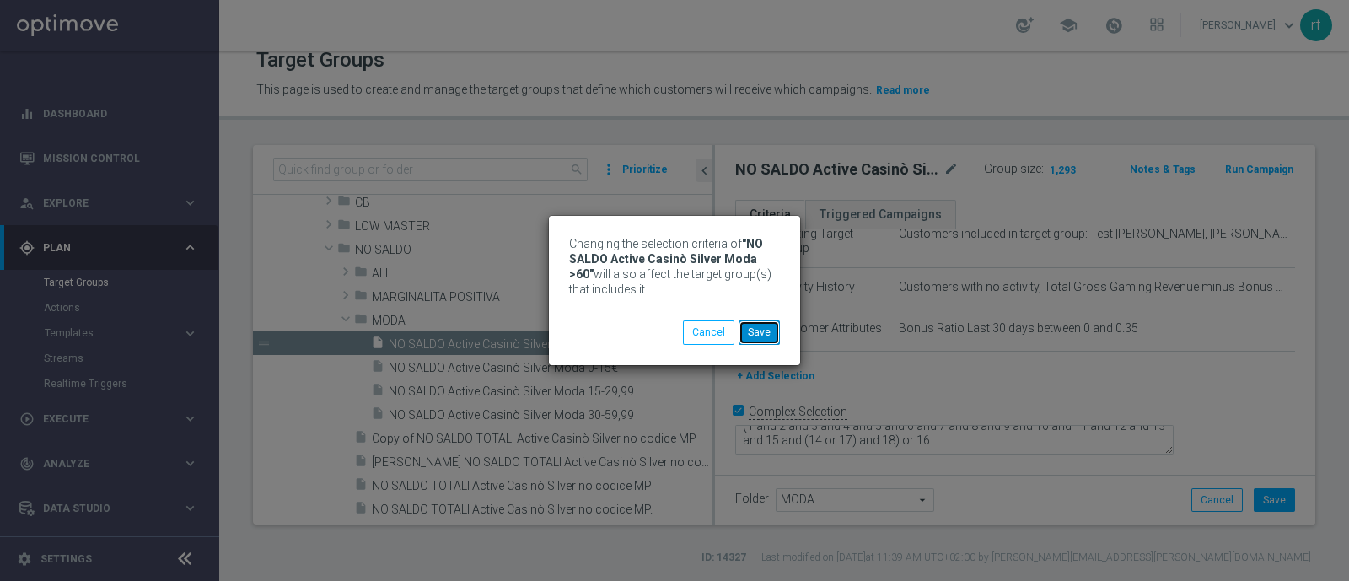
click at [774, 334] on button "Save" at bounding box center [759, 332] width 41 height 24
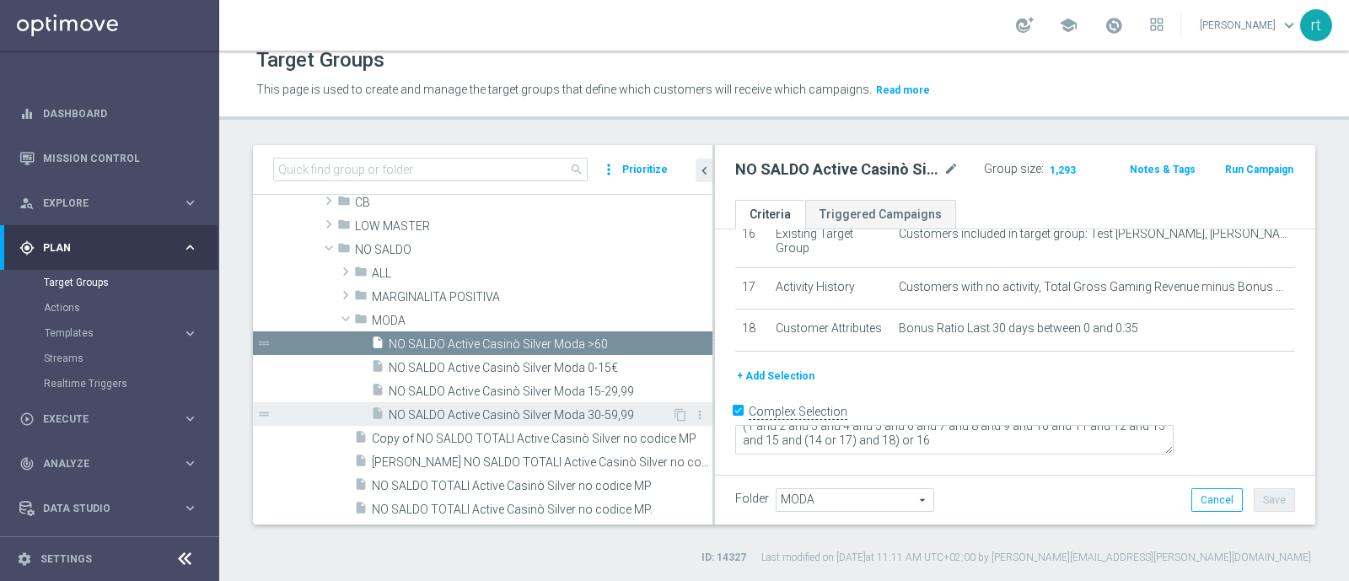
click at [489, 408] on span "NO SALDO Active Casinò Silver Moda 30-59,99" at bounding box center [530, 415] width 283 height 14
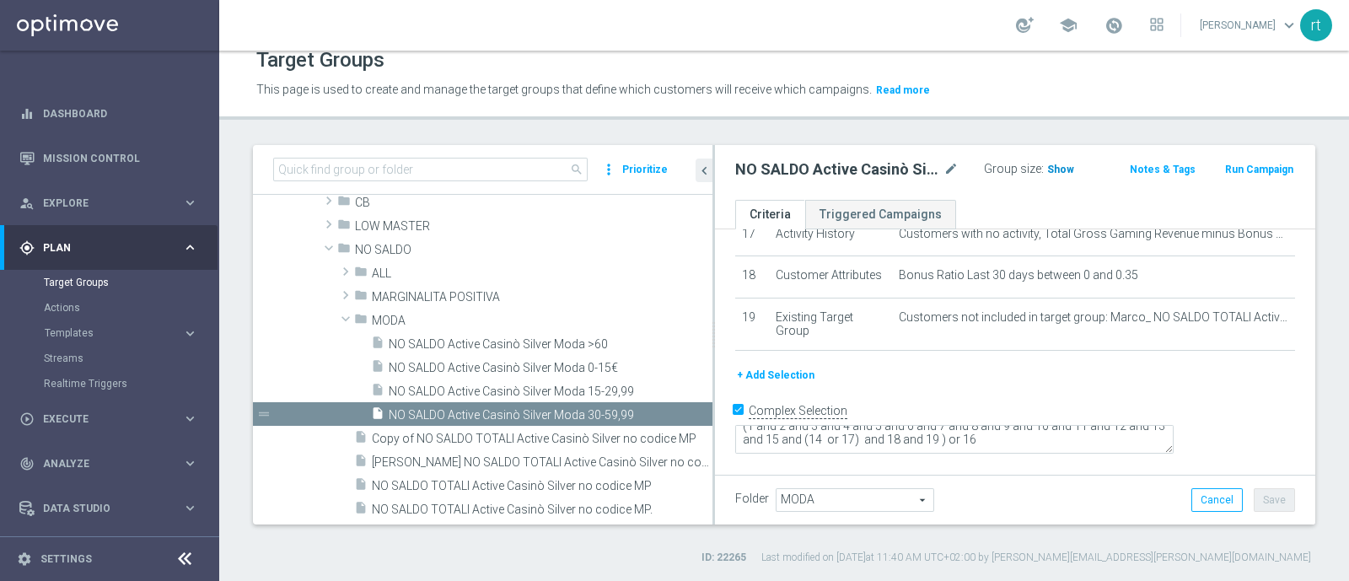
click at [1054, 166] on span "Show" at bounding box center [1060, 170] width 27 height 12
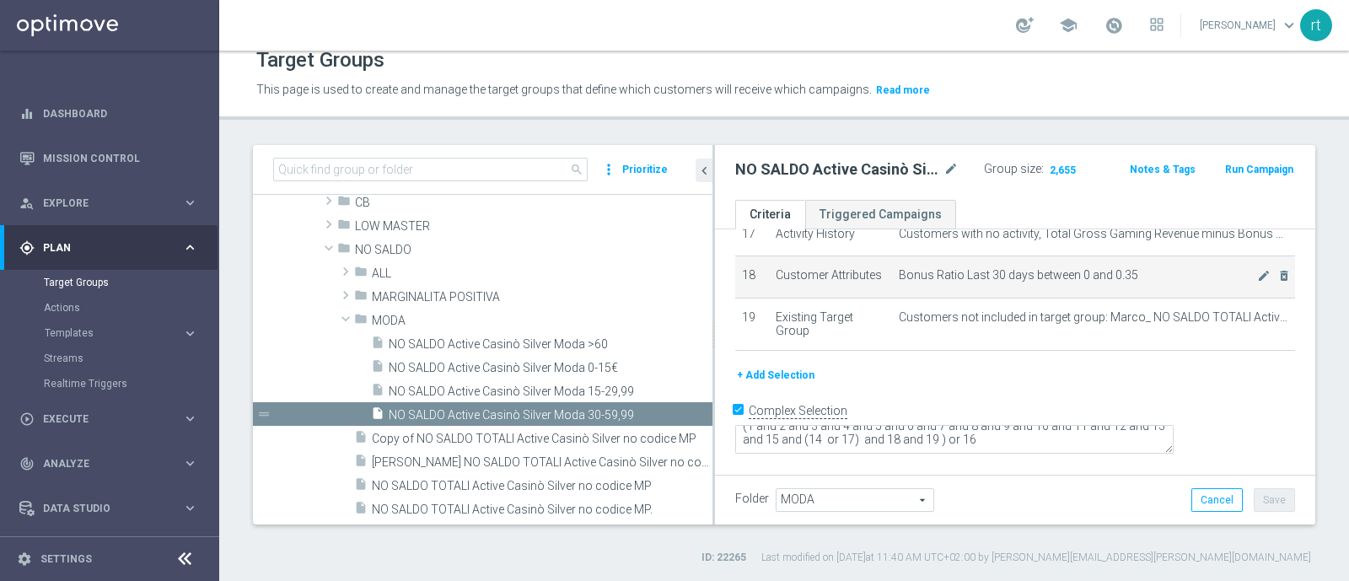
scroll to position [876, 0]
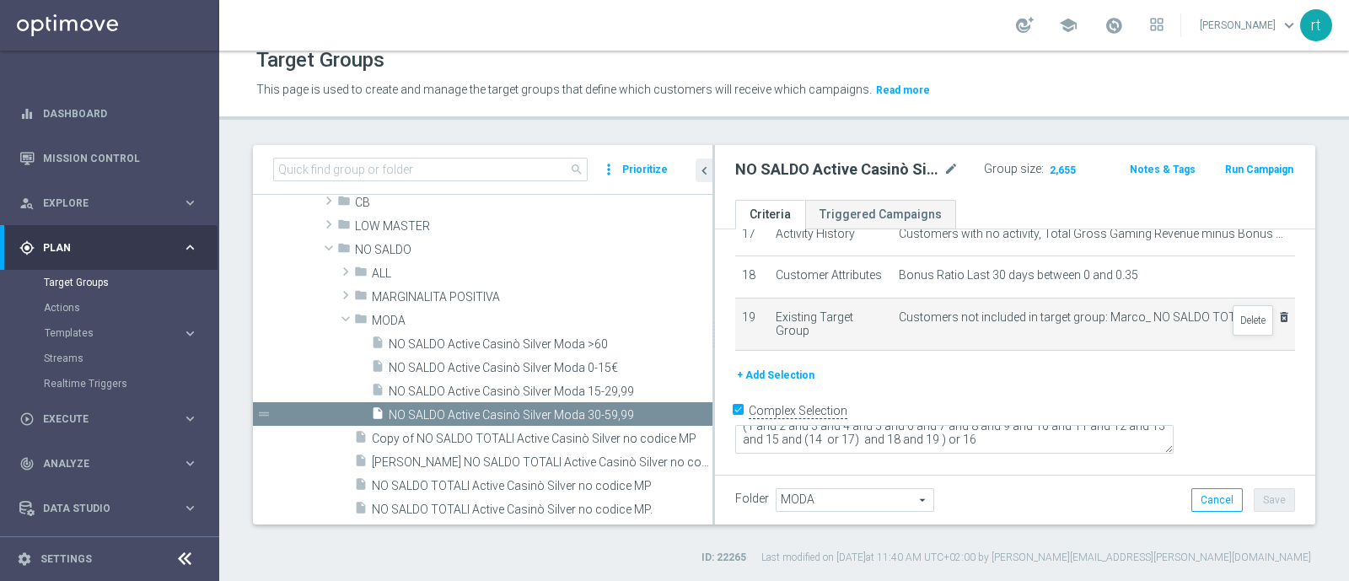
click at [1079, 324] on icon "delete_forever" at bounding box center [1284, 316] width 13 height 13
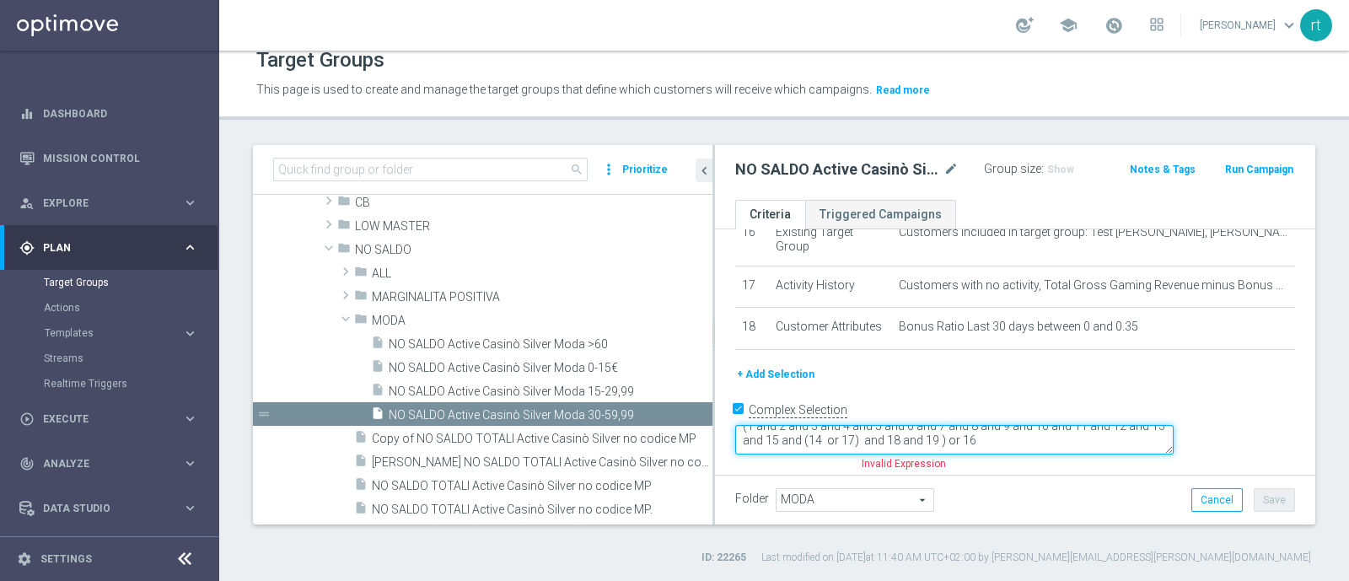
click at [1079, 436] on textarea "(1 and 2 and 3 and 4 and 5 and 6 and 7 and 8 and 9 and 10 and 11 and 12 and 13 …" at bounding box center [954, 440] width 439 height 30
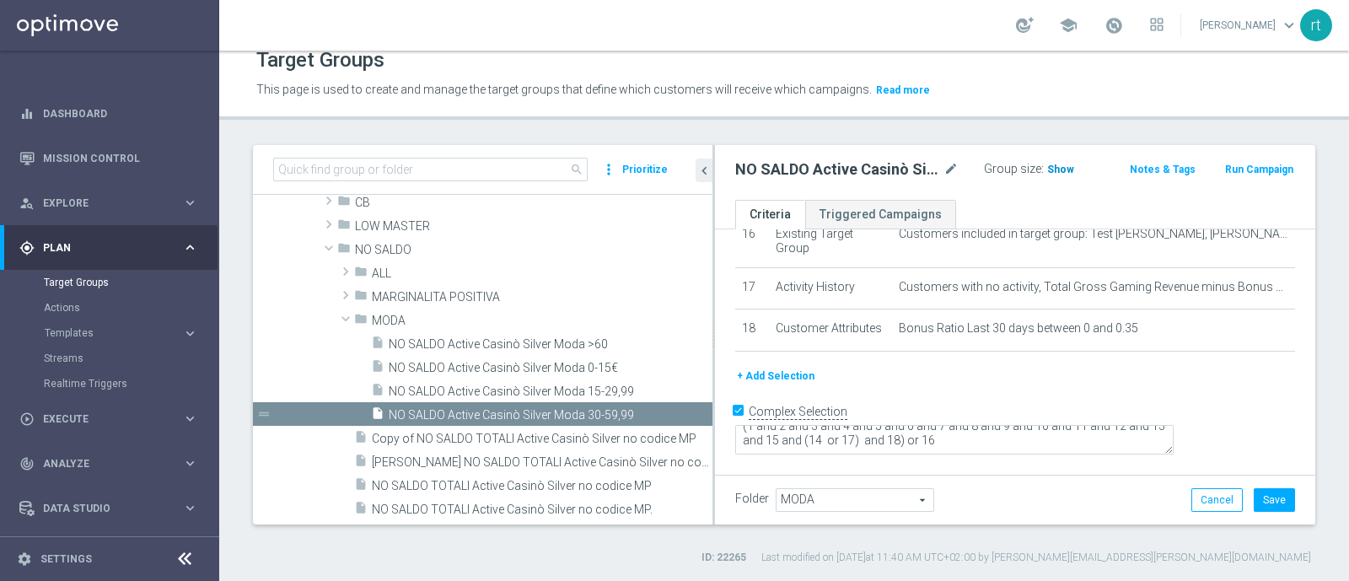
click at [1058, 172] on span "Show" at bounding box center [1060, 170] width 27 height 12
click at [1079, 464] on button "Save" at bounding box center [1274, 500] width 41 height 24
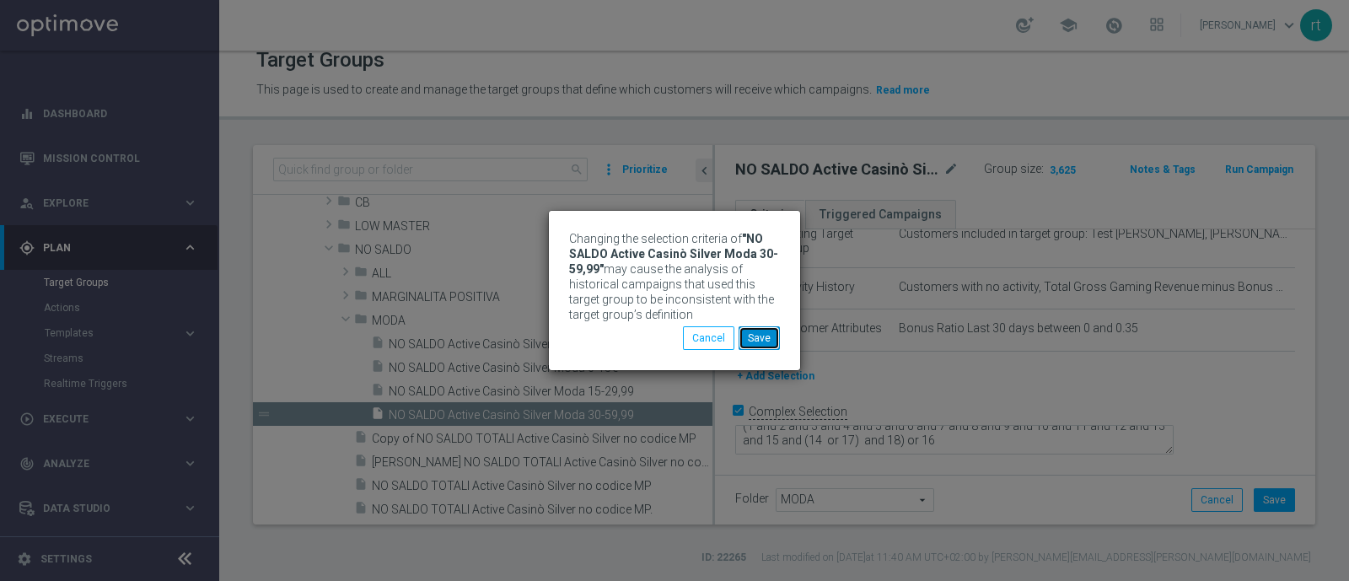
click at [760, 333] on button "Save" at bounding box center [759, 338] width 41 height 24
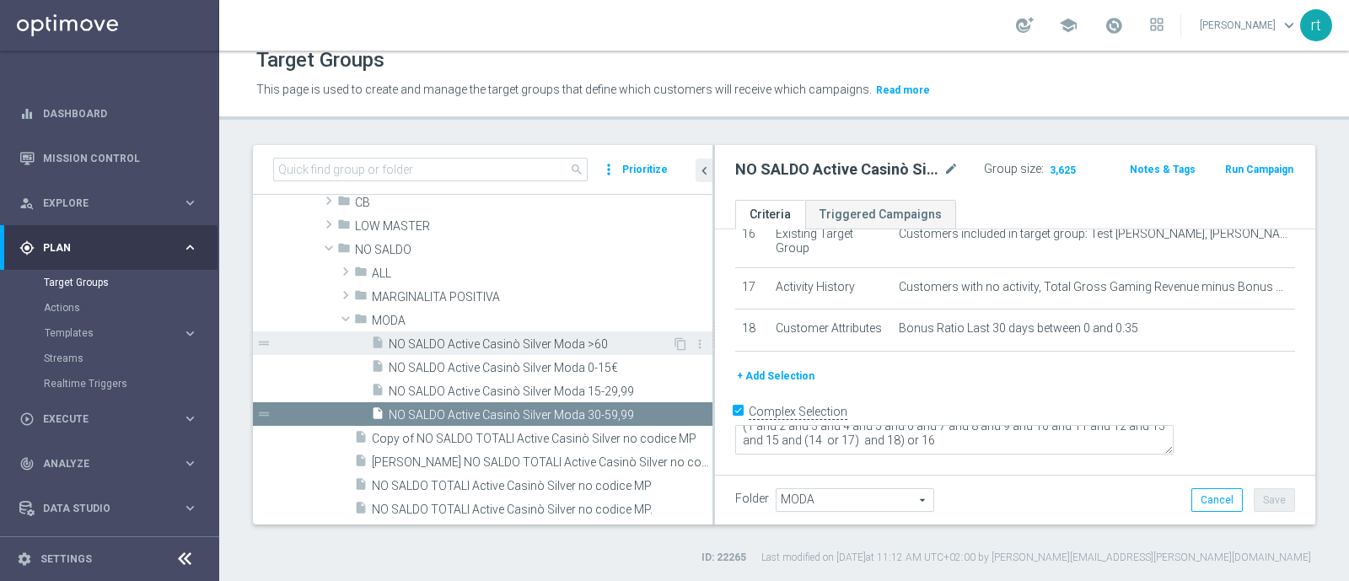
click at [570, 346] on span "NO SALDO Active Casinò Silver Moda >60" at bounding box center [530, 344] width 283 height 14
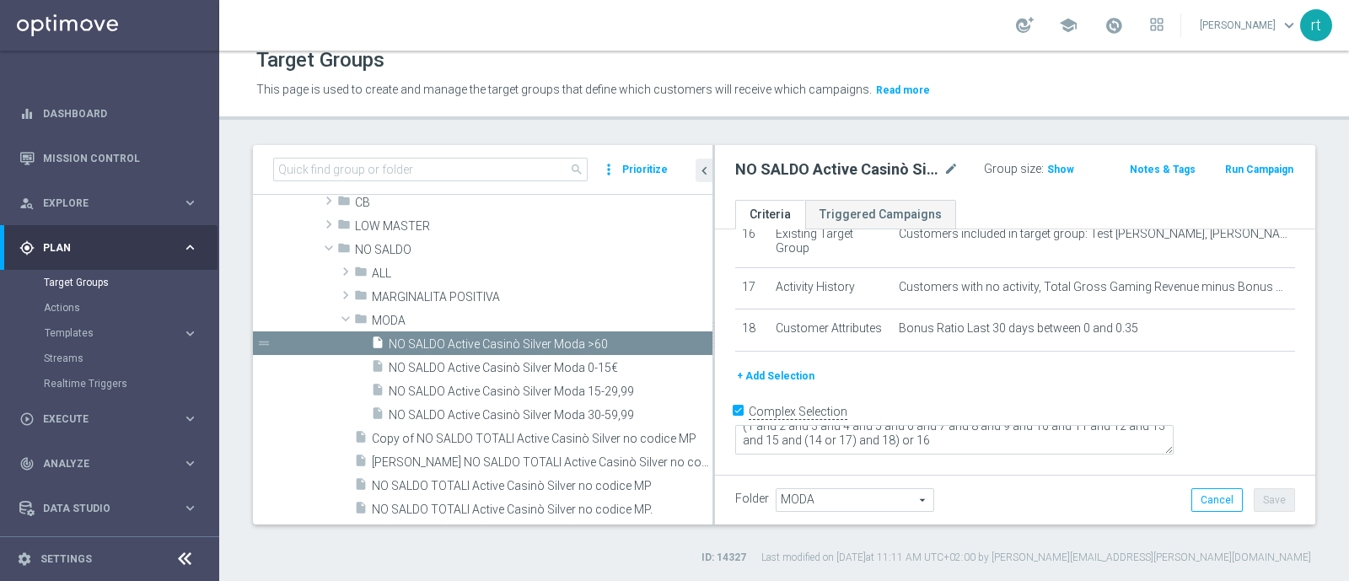
scroll to position [823, 0]
click at [541, 390] on span "NO SALDO Active Casinò Silver Moda 15-29,99" at bounding box center [530, 392] width 283 height 14
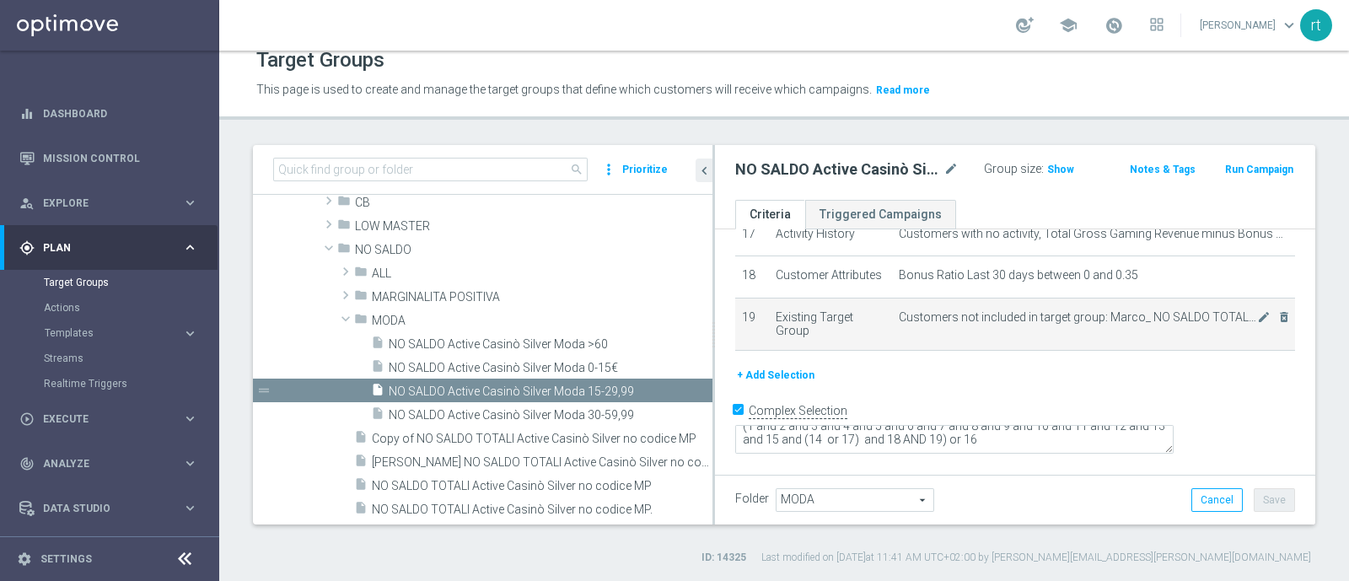
scroll to position [876, 0]
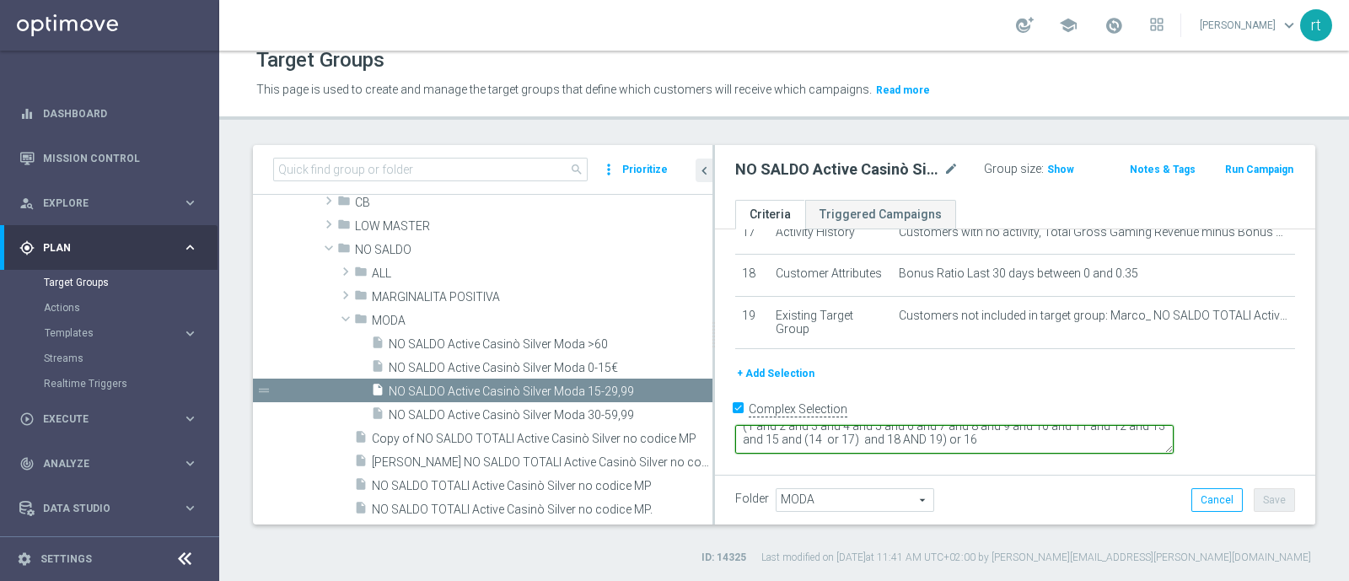
click at [1079, 438] on textarea "(1 and 2 and 3 and 4 and 5 and 6 and 7 and 8 and 9 and 10 and 11 and 12 and 13 …" at bounding box center [954, 440] width 439 height 30
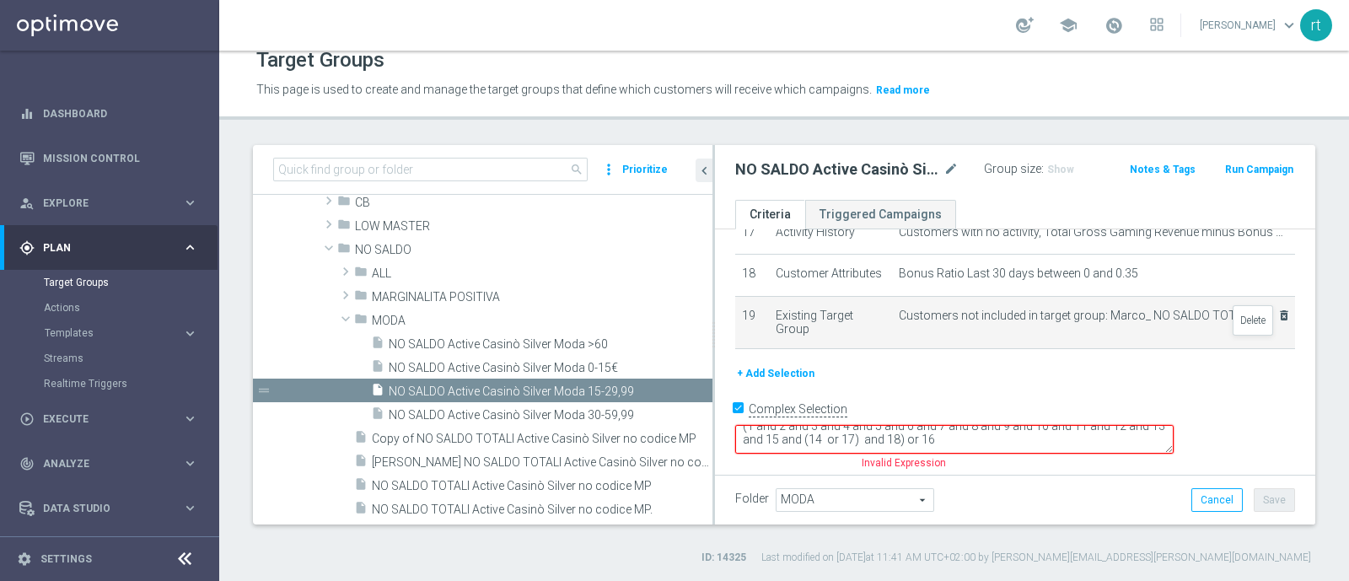
click at [1079, 322] on icon "delete_forever" at bounding box center [1284, 315] width 13 height 13
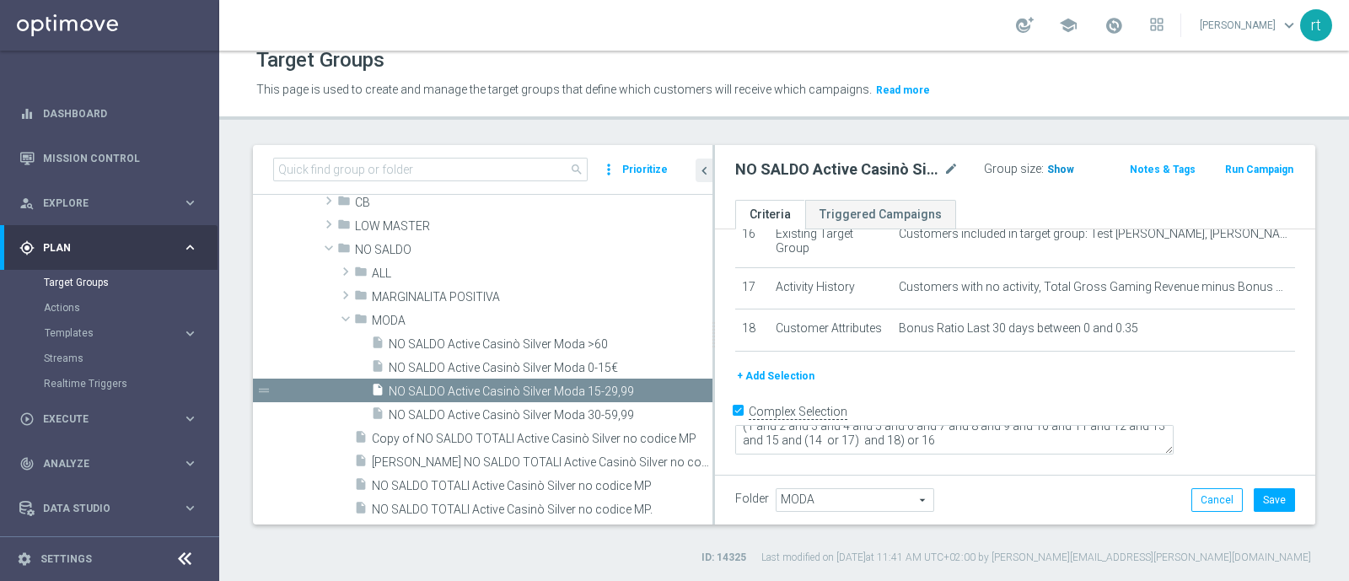
click at [1053, 170] on span "Show" at bounding box center [1060, 170] width 27 height 12
click at [1079, 464] on button "Save" at bounding box center [1274, 500] width 41 height 24
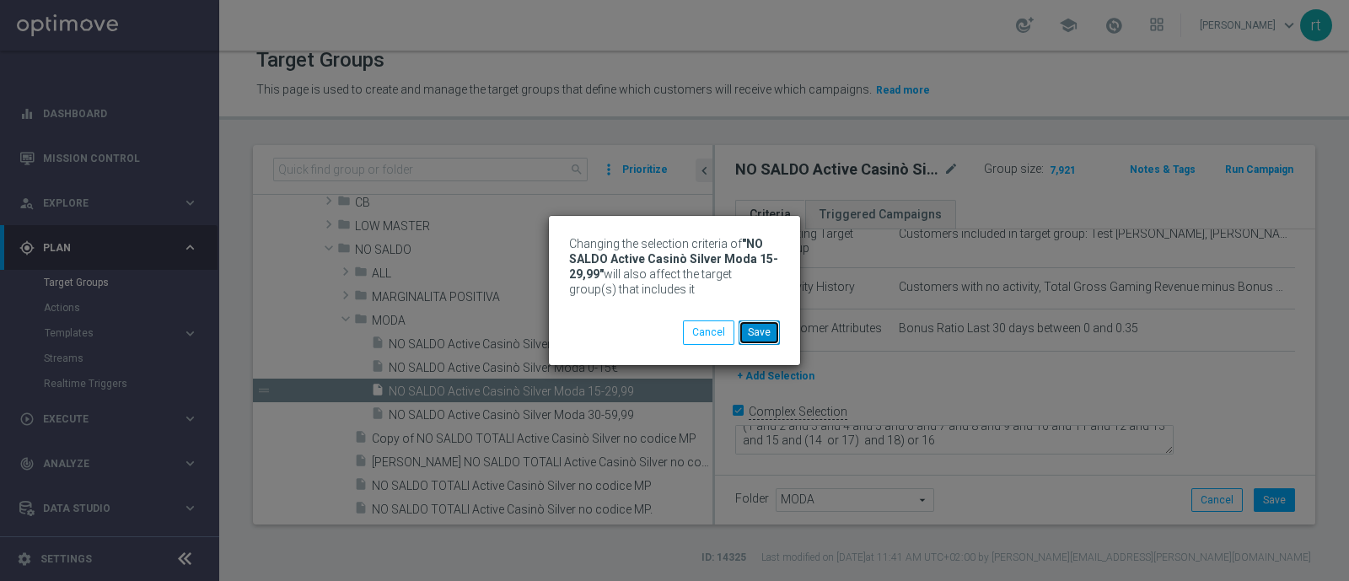
click at [770, 339] on button "Save" at bounding box center [759, 332] width 41 height 24
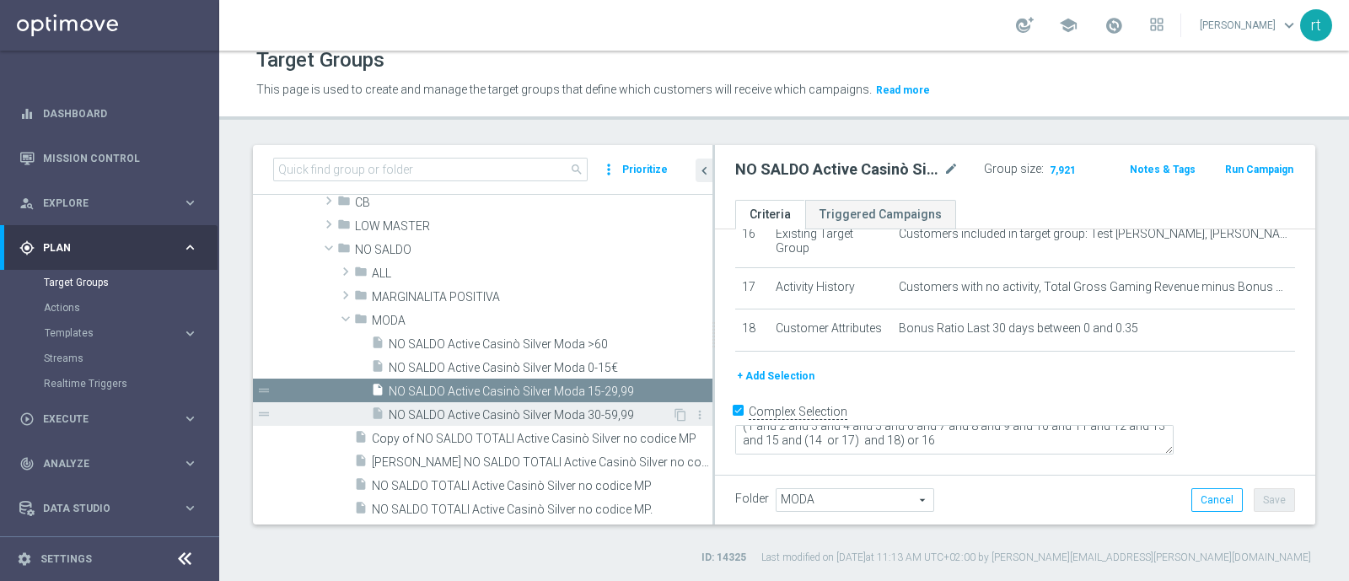
click at [545, 404] on div "insert_drive_file NO SALDO Active Casinò Silver Moda 30-59,99" at bounding box center [521, 414] width 301 height 24
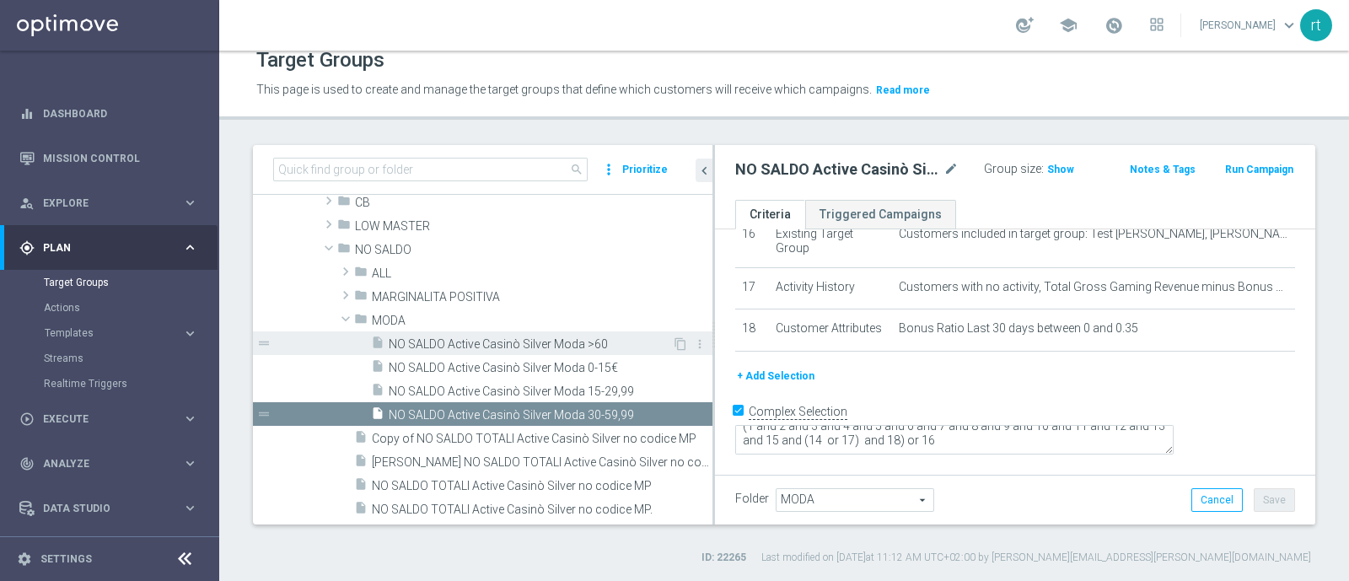
click at [552, 337] on span "NO SALDO Active Casinò Silver Moda >60" at bounding box center [530, 344] width 283 height 14
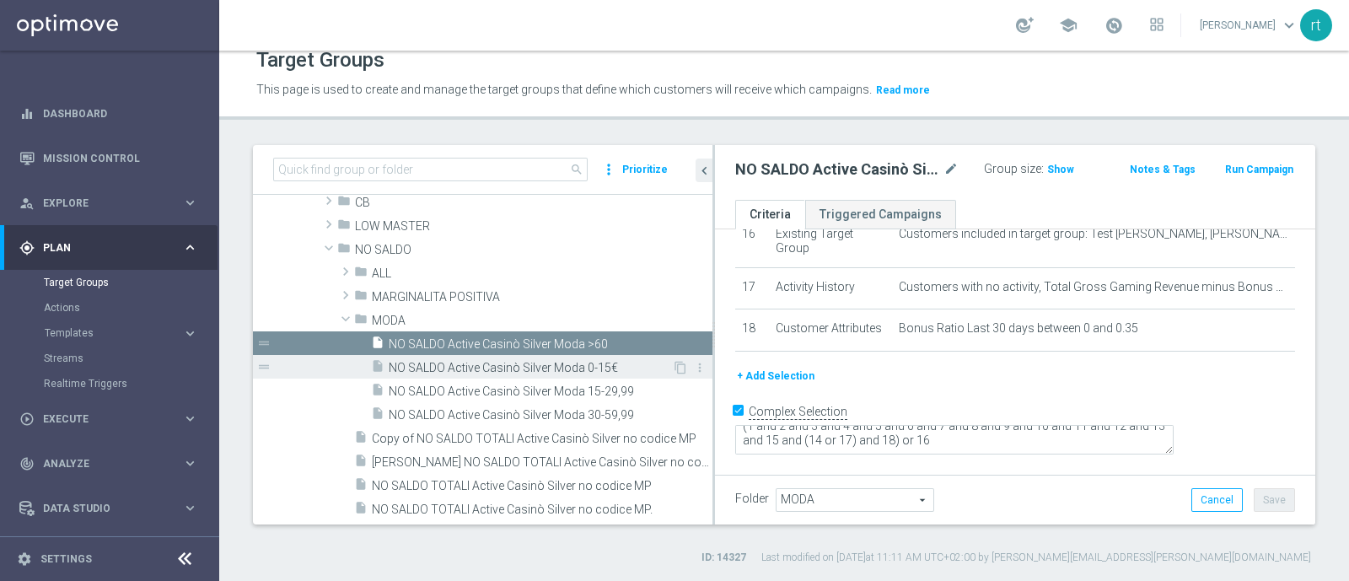
click at [532, 361] on span "NO SALDO Active Casinò Silver Moda 0-15€" at bounding box center [530, 368] width 283 height 14
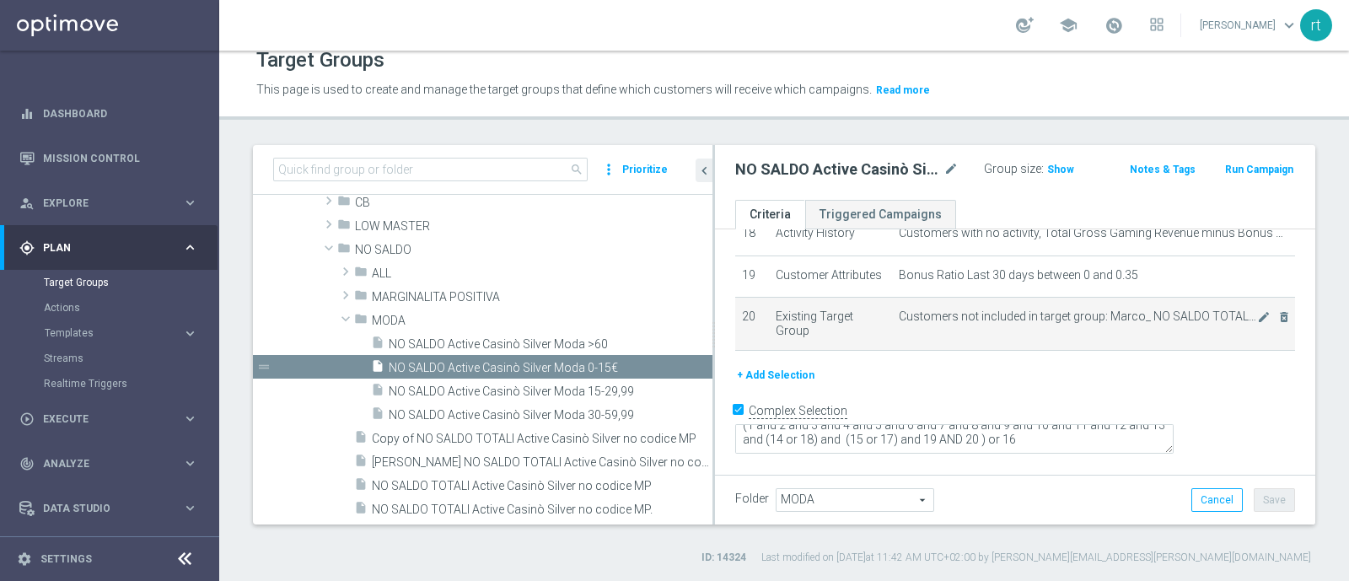
scroll to position [918, 0]
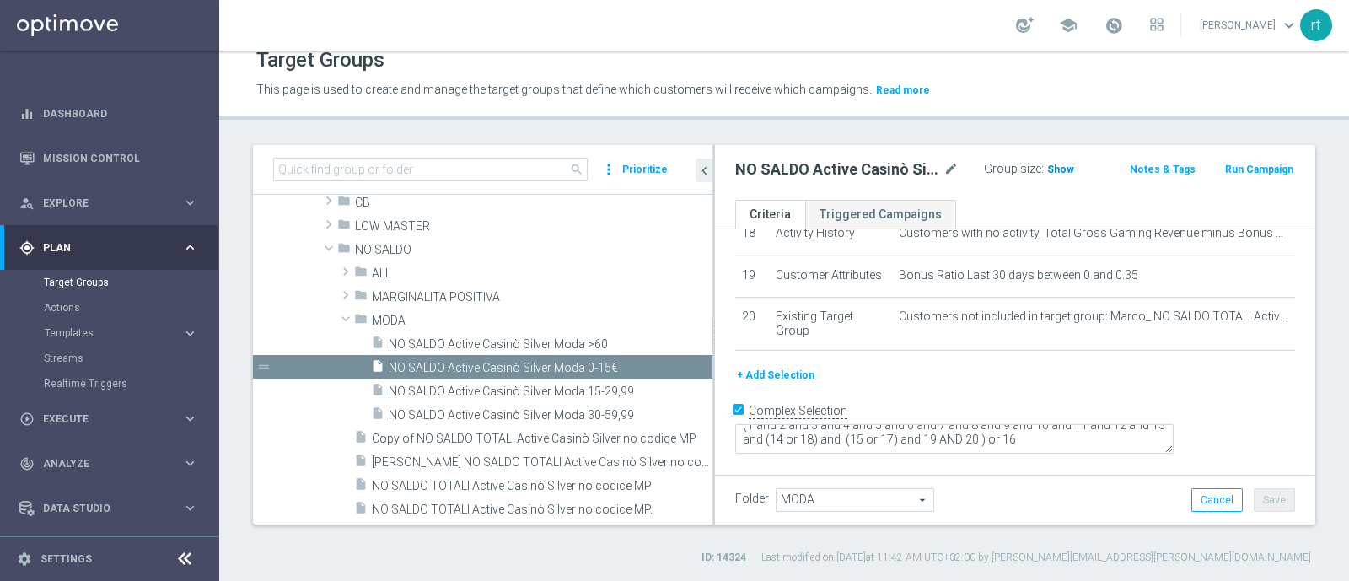
click at [1058, 172] on span "Show" at bounding box center [1060, 170] width 27 height 12
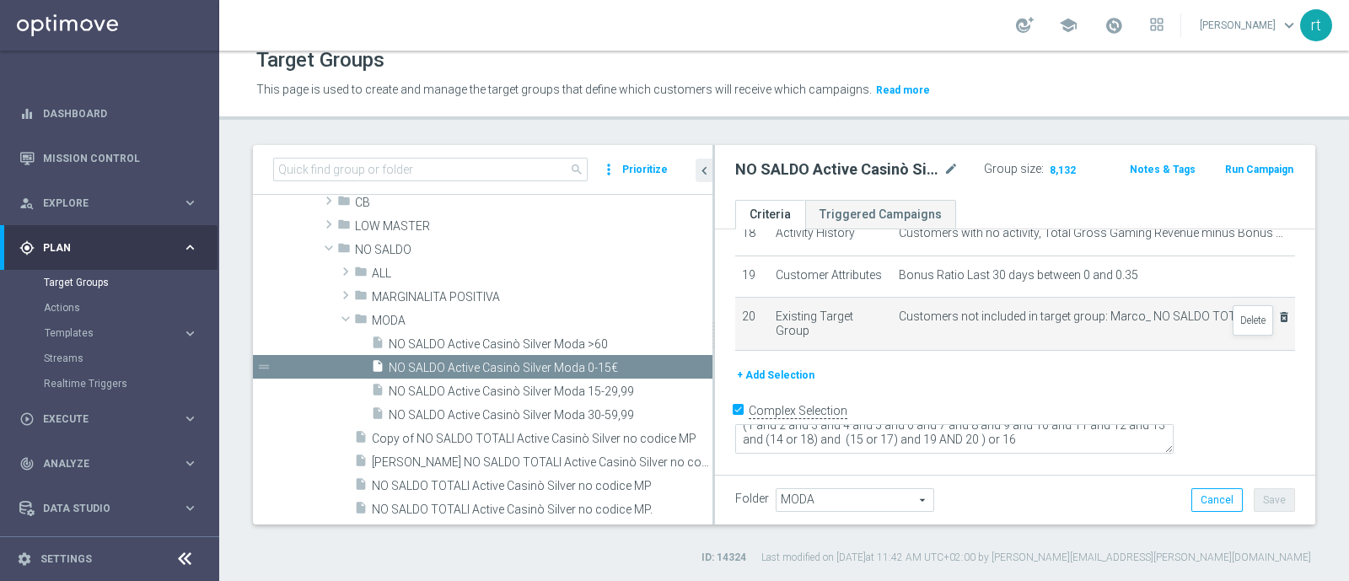
click at [1079, 324] on icon "delete_forever" at bounding box center [1284, 316] width 13 height 13
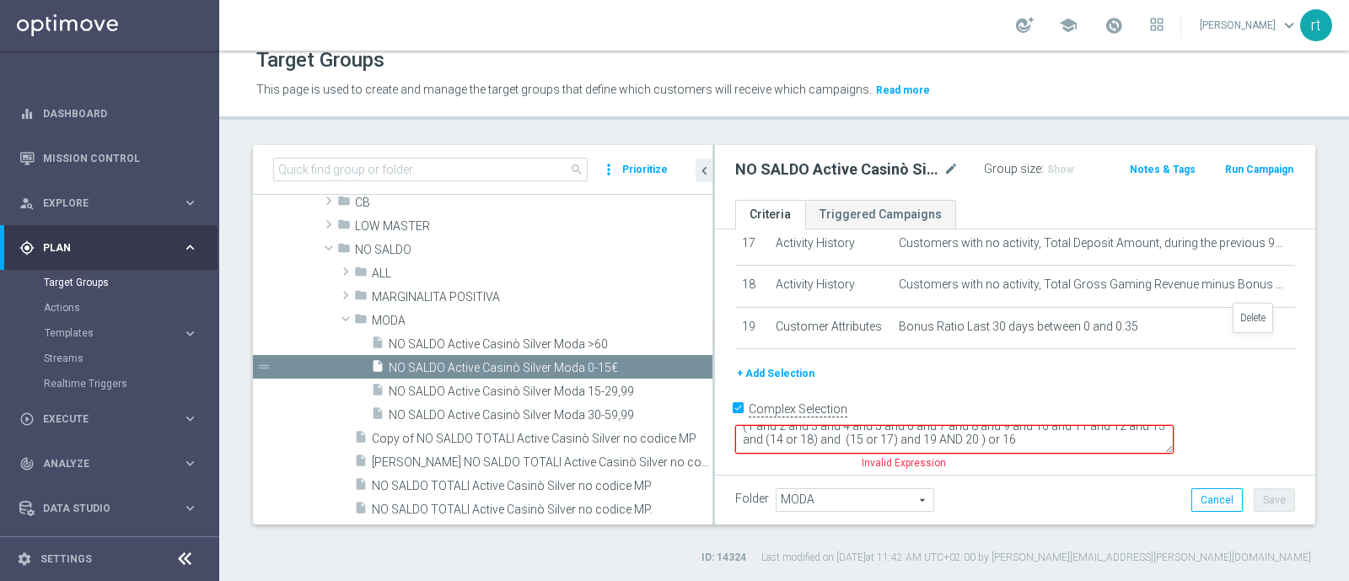
scroll to position [867, 0]
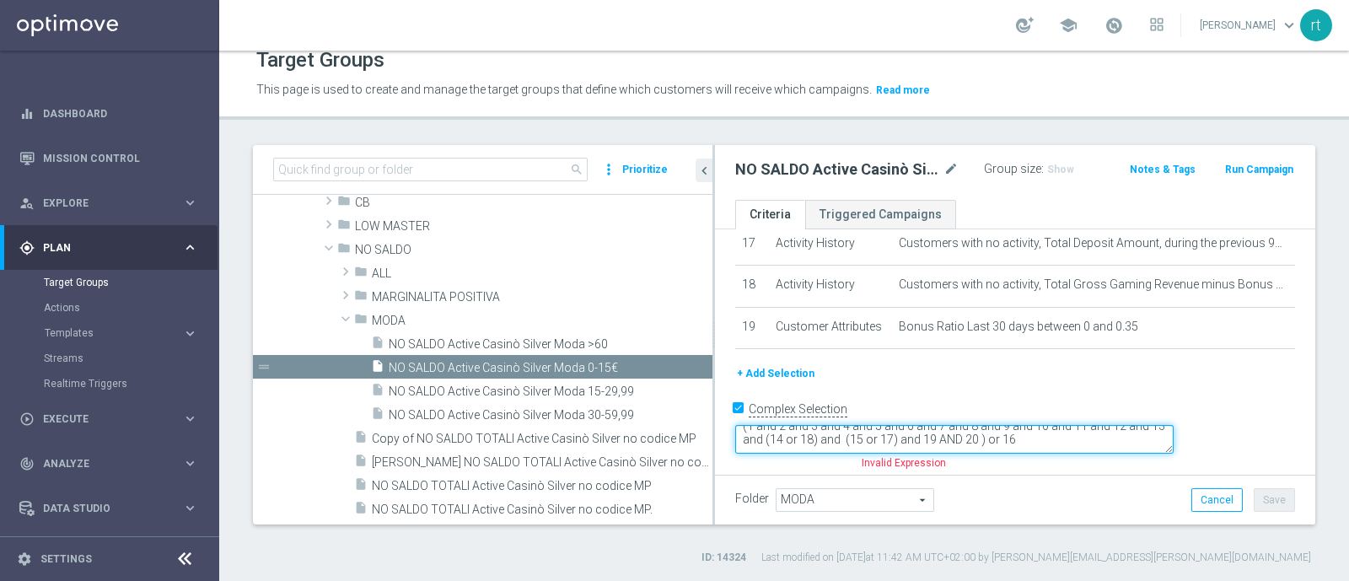
click at [1079, 437] on textarea "(1 and 2 and 3 and 4 and 5 and 6 and 7 and 8 and 9 and 10 and 11 and 12 and 13 …" at bounding box center [954, 440] width 439 height 30
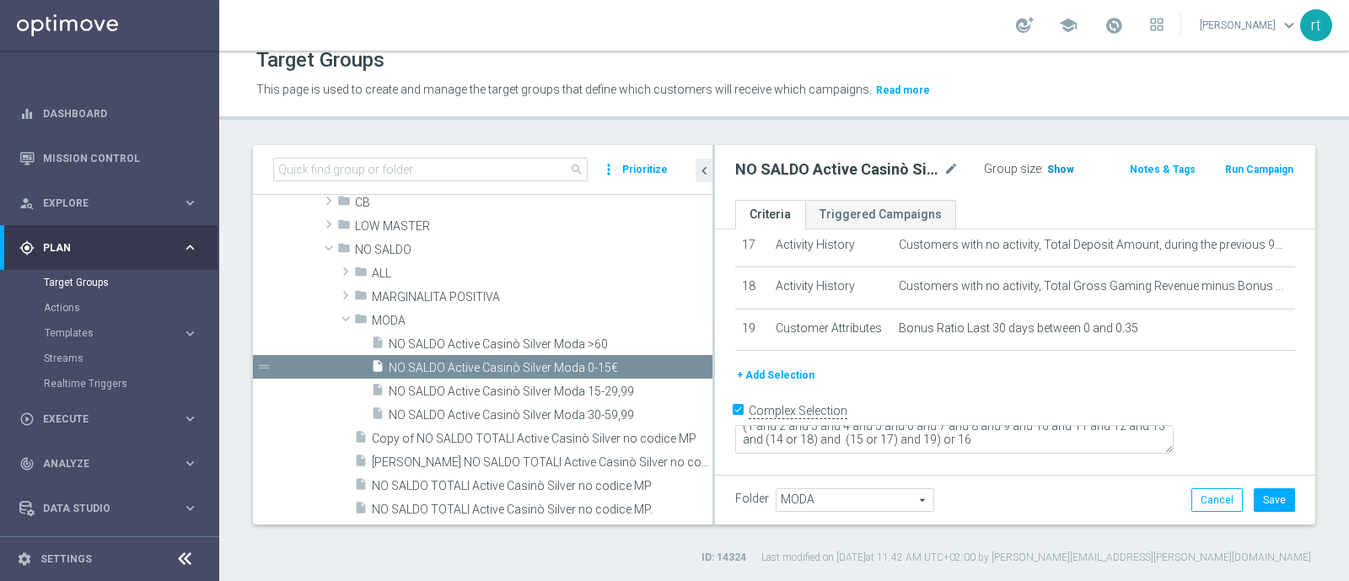
click at [1054, 166] on span "Show" at bounding box center [1060, 170] width 27 height 12
click at [1079, 464] on button "Save" at bounding box center [1274, 500] width 41 height 24
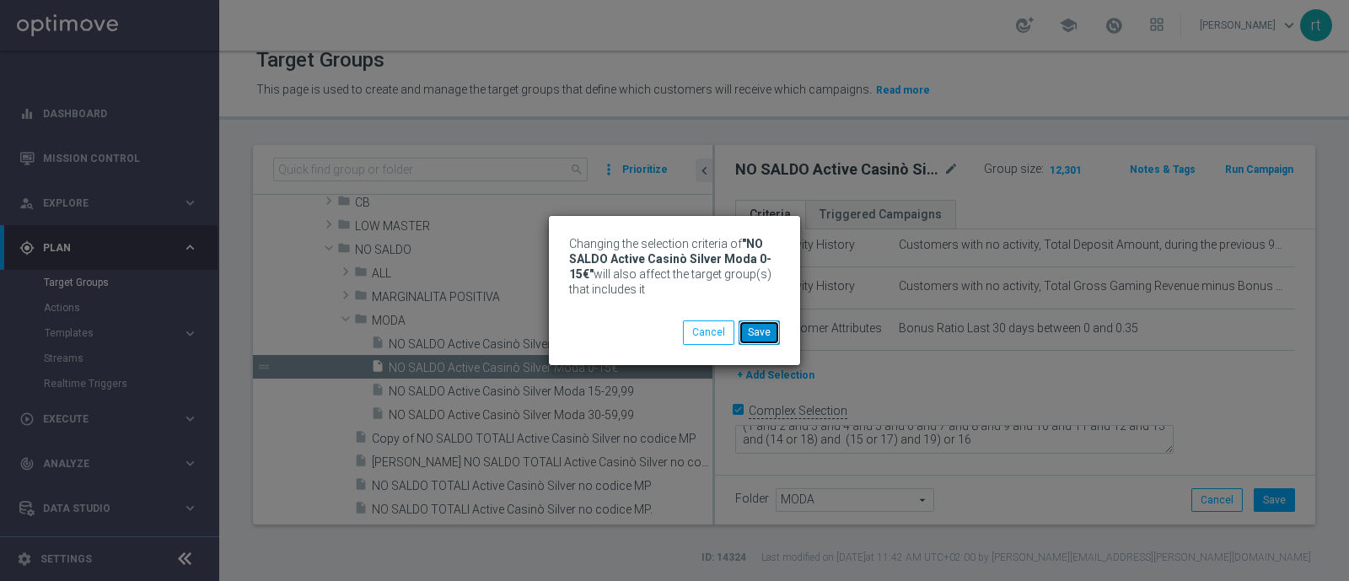
click at [764, 330] on button "Save" at bounding box center [759, 332] width 41 height 24
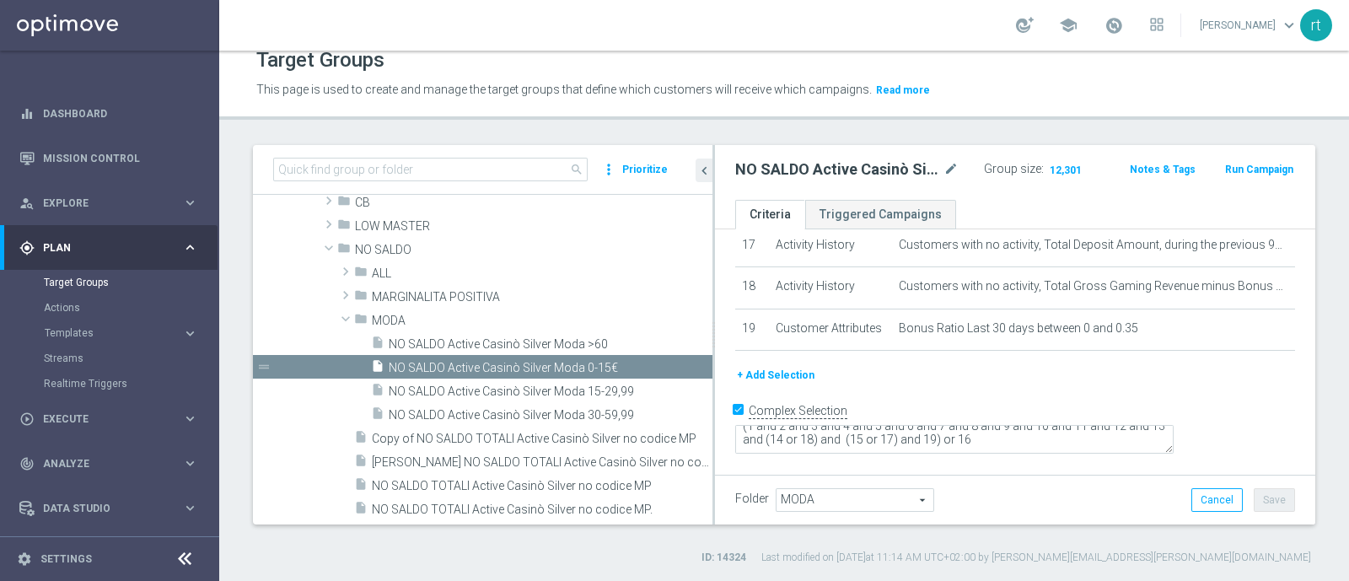
scroll to position [14, 0]
click at [966, 87] on p "This page is used to create and manage the target groups that define which cust…" at bounding box center [649, 90] width 786 height 19
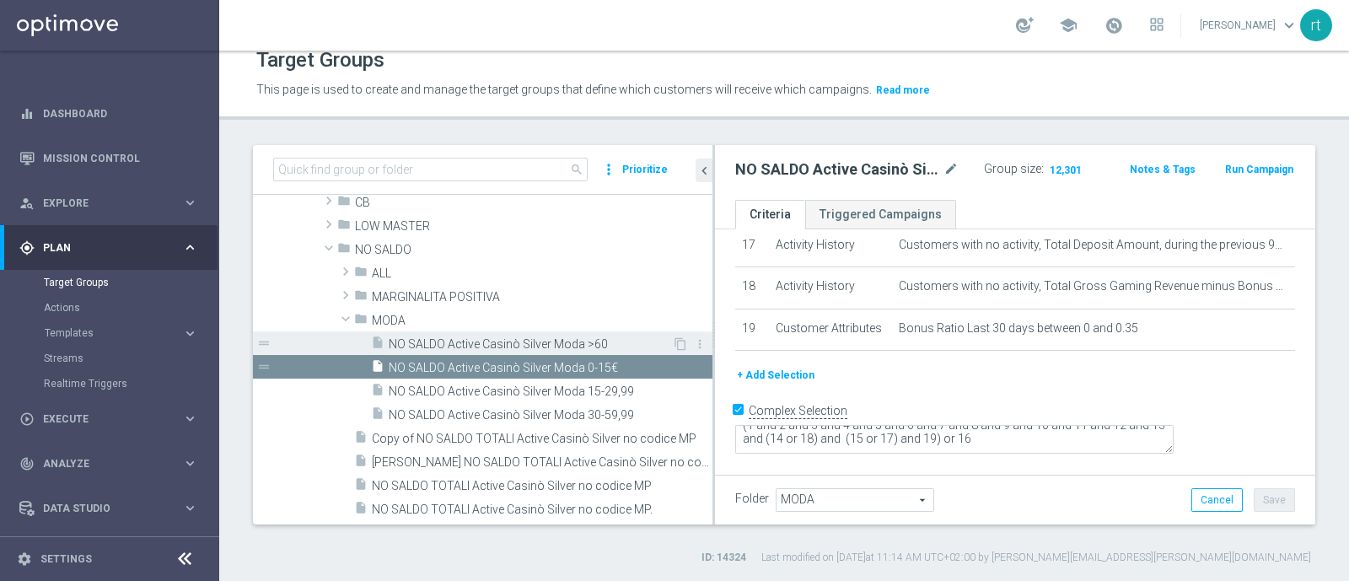
click at [521, 337] on span "NO SALDO Active Casinò Silver Moda >60" at bounding box center [530, 344] width 283 height 14
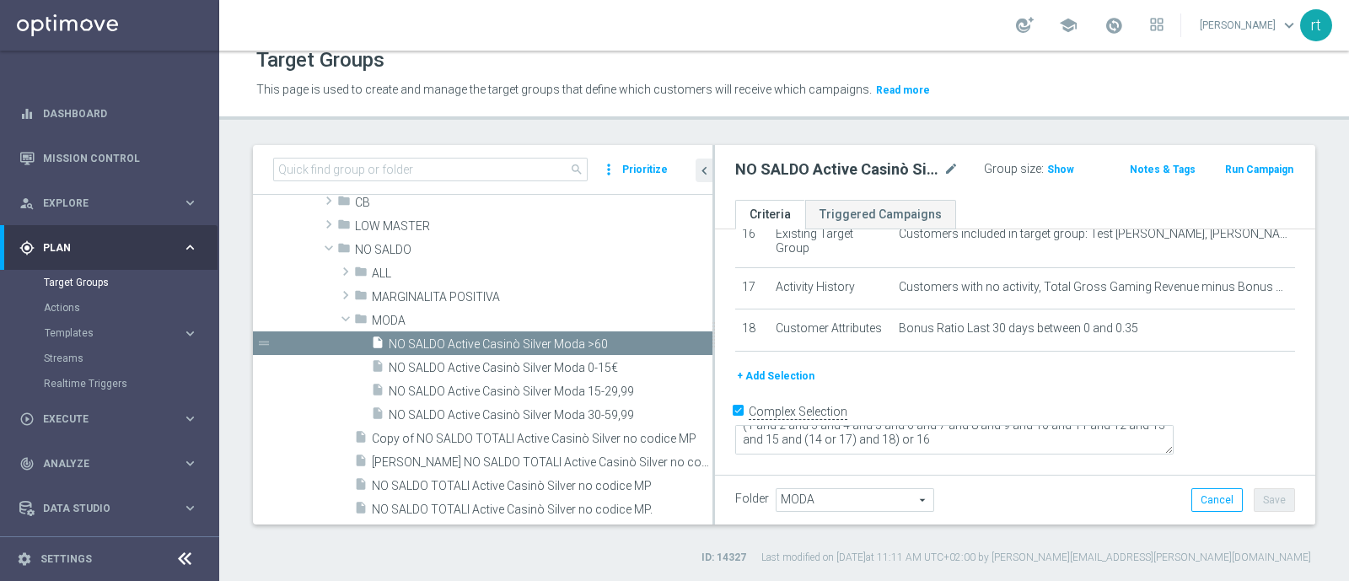
scroll to position [824, 0]
click at [549, 379] on div "insert_drive_file NO SALDO Active Casinò Silver Moda 15-29,99" at bounding box center [521, 391] width 301 height 24
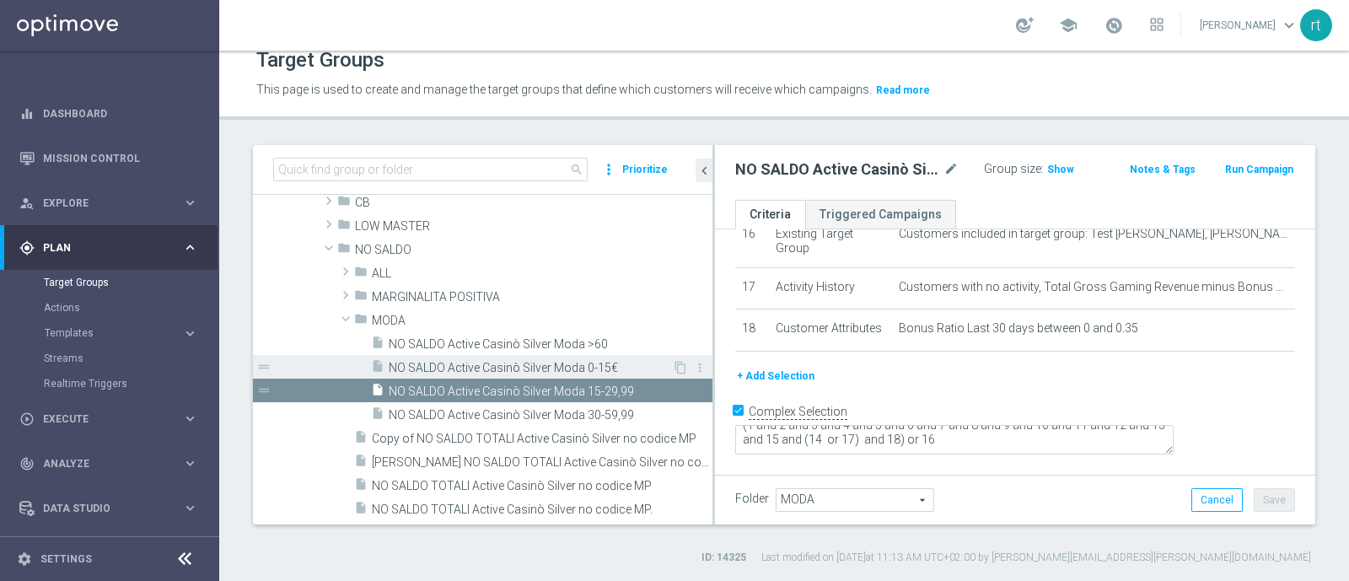
click at [541, 355] on div "insert_drive_file NO SALDO Active Casinò Silver Moda 0-15€" at bounding box center [521, 367] width 301 height 24
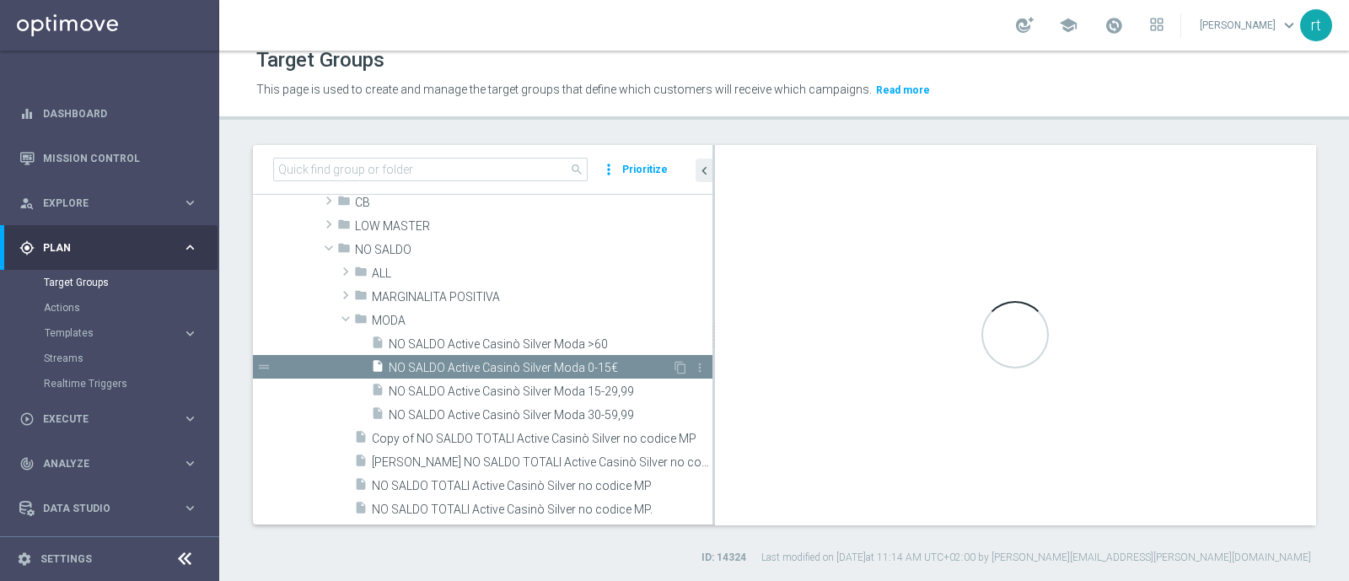
scroll to position [865, 0]
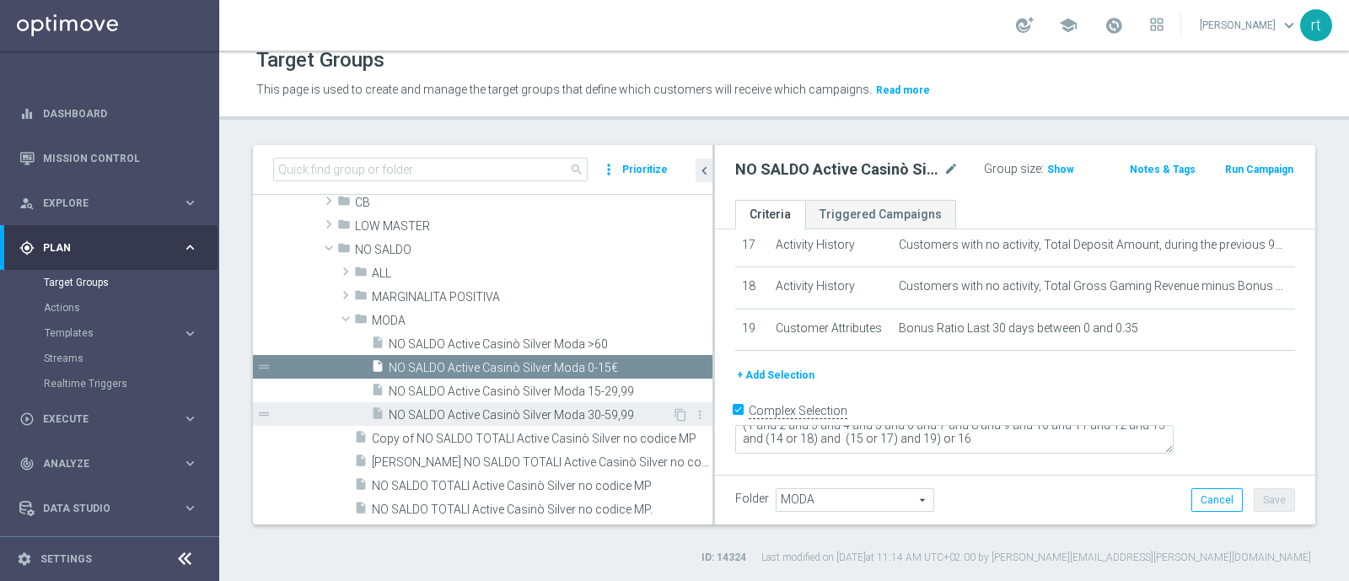
click at [540, 408] on span "NO SALDO Active Casinò Silver Moda 30-59,99" at bounding box center [530, 415] width 283 height 14
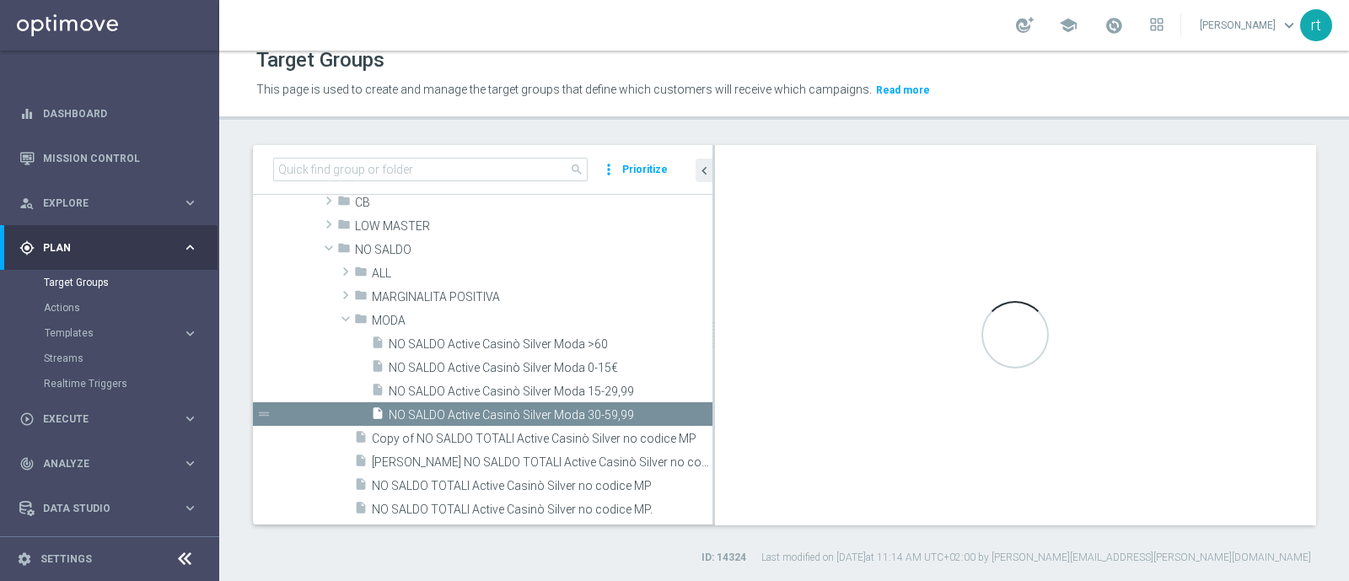
type textarea "(1 and 2 and 3 and 4 and 5 and 6 and 7 and 8 and 9 and 10 and 11 and 12 and 13 …"
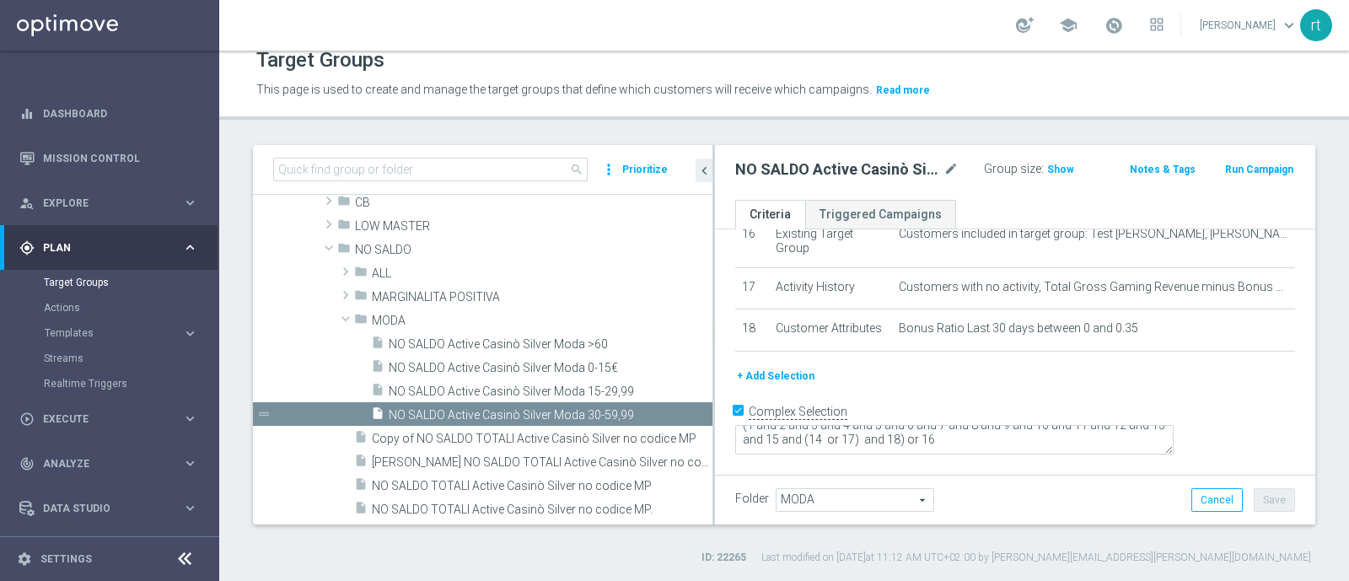
scroll to position [824, 0]
click at [984, 94] on p "This page is used to create and manage the target groups that define which cust…" at bounding box center [649, 90] width 786 height 19
